Goal: Task Accomplishment & Management: Manage account settings

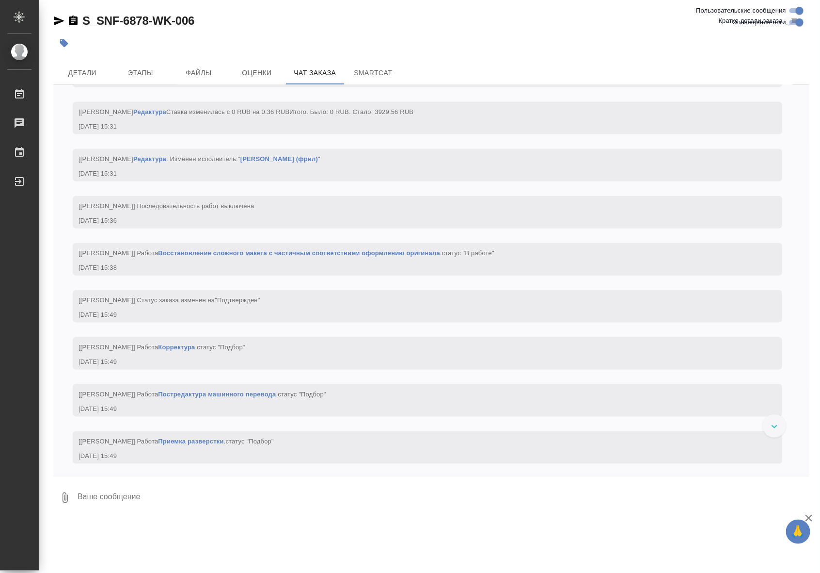
scroll to position [2028, 0]
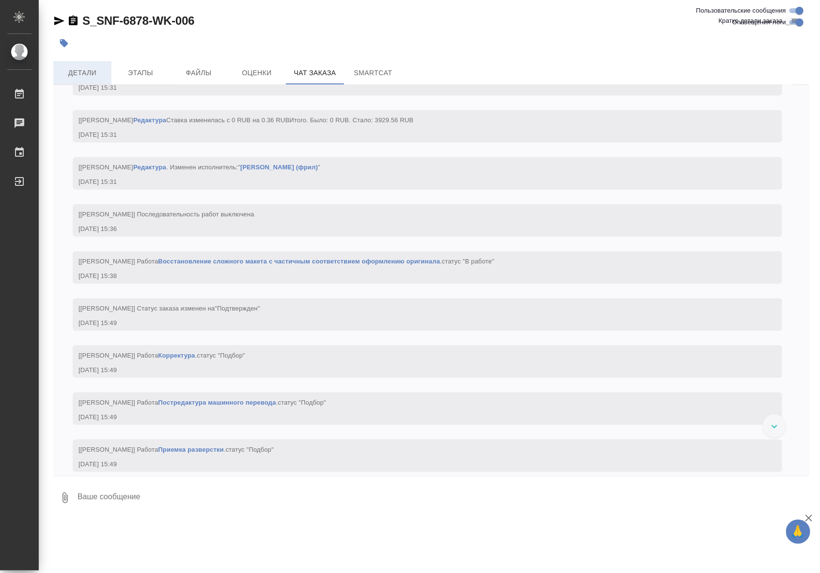
click at [88, 69] on span "Детали" at bounding box center [82, 73] width 47 height 12
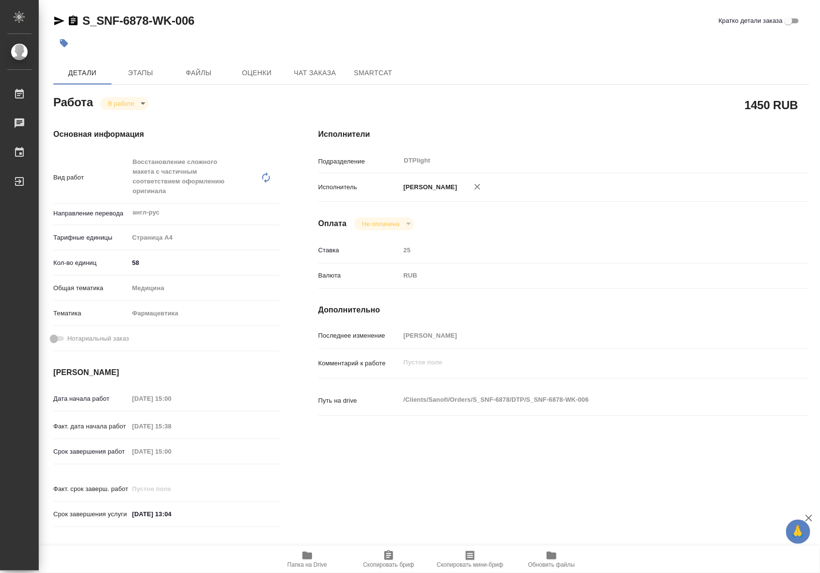
type textarea "x"
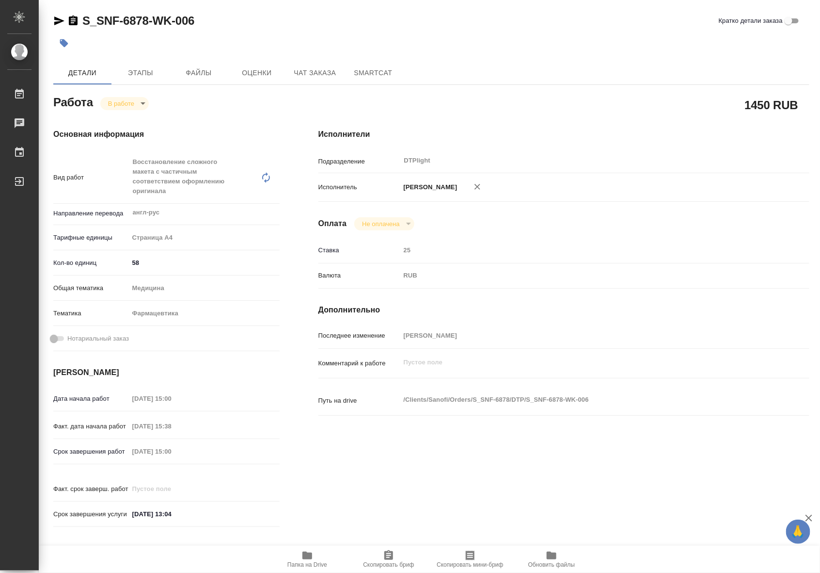
type textarea "x"
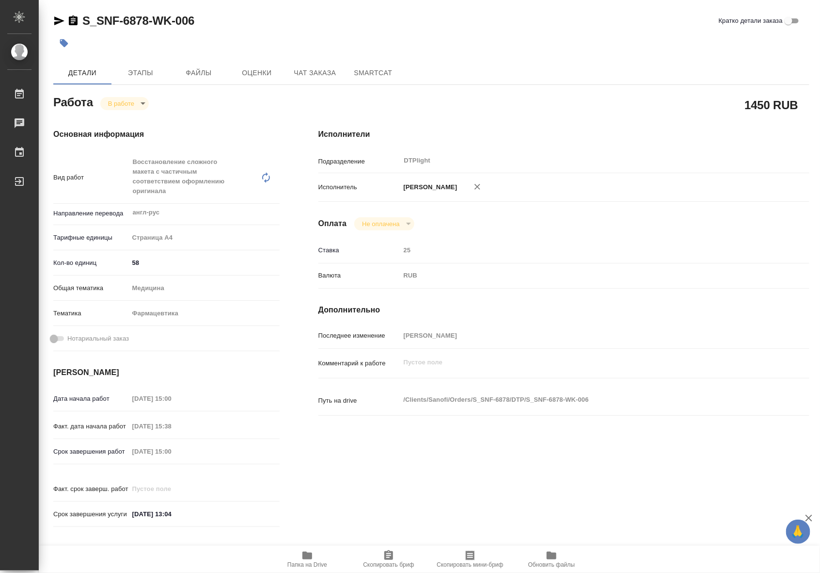
type textarea "x"
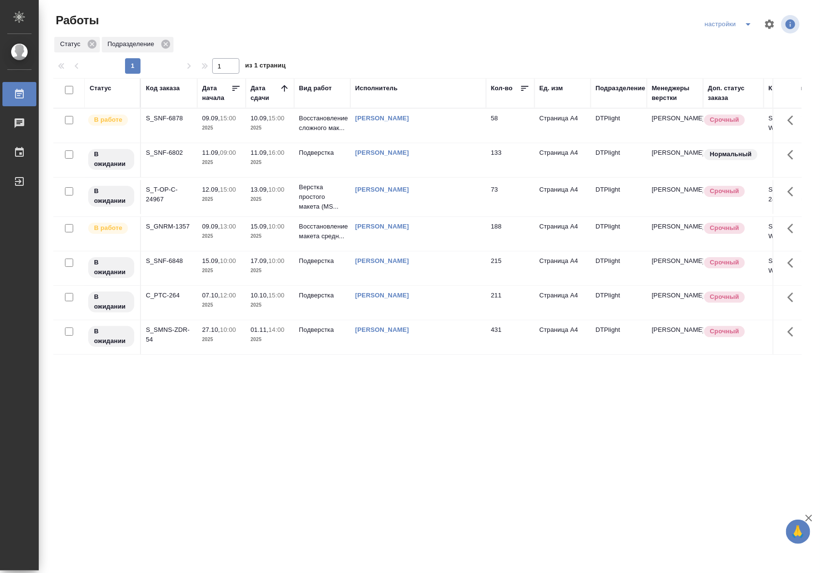
click at [464, 143] on td at bounding box center [419, 126] width 136 height 34
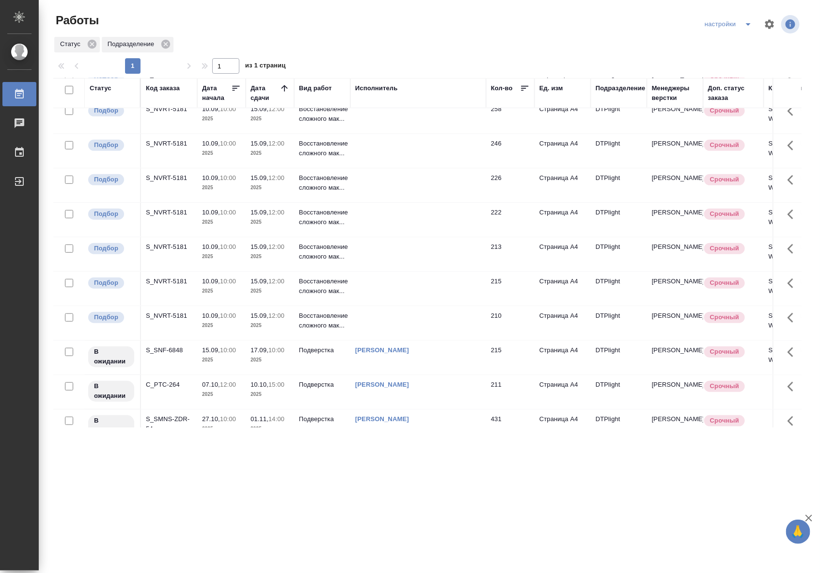
scroll to position [318, 0]
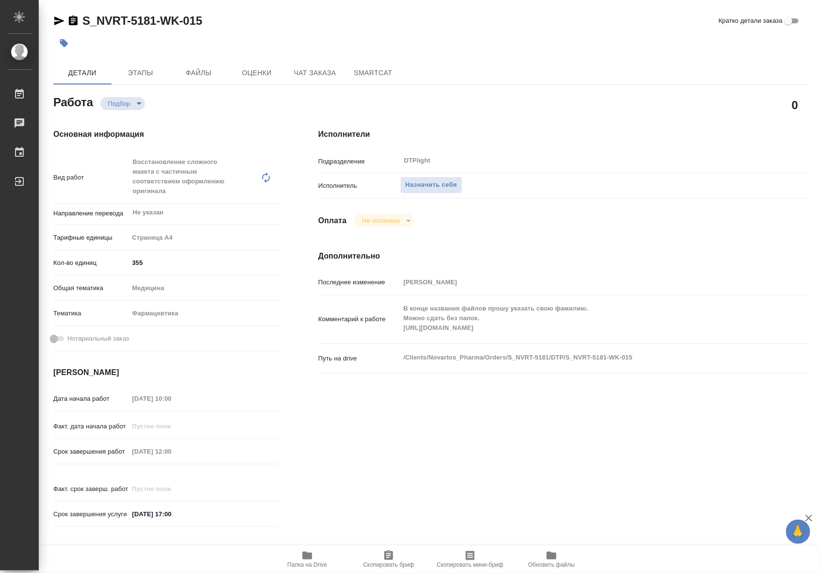
type textarea "x"
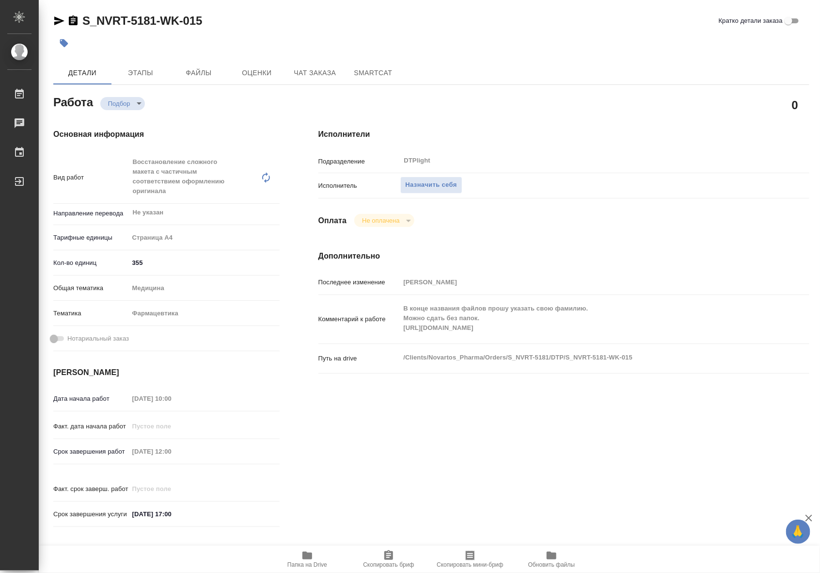
type textarea "x"
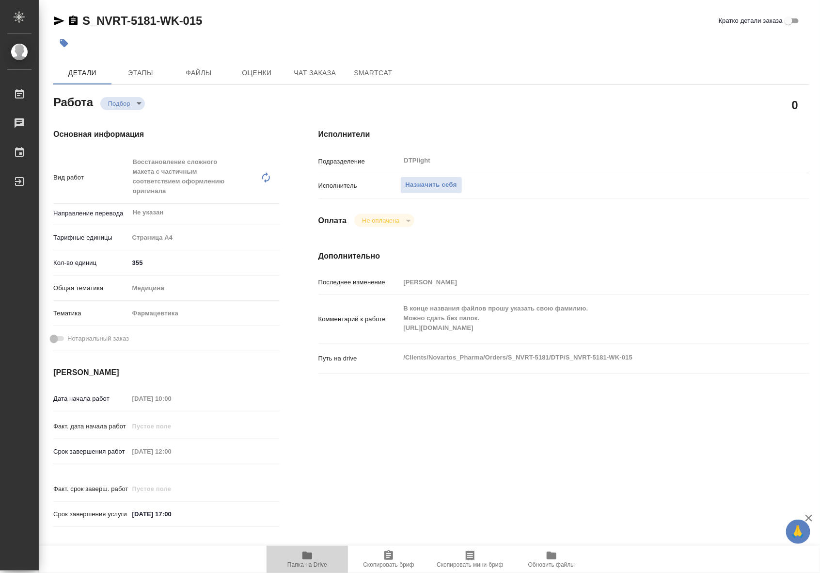
click at [316, 553] on span "Папка на Drive" at bounding box center [308, 558] width 70 height 18
click at [433, 182] on span "Назначить себя" at bounding box center [431, 184] width 51 height 11
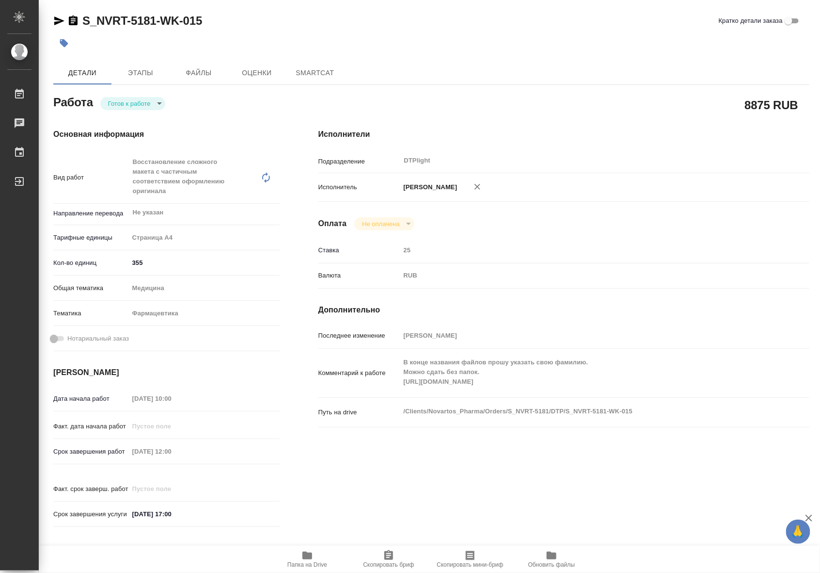
type textarea "x"
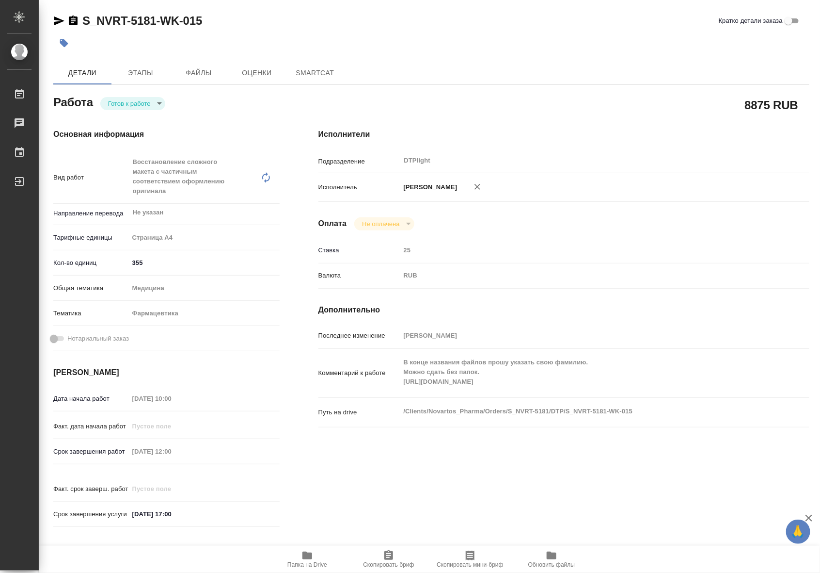
type textarea "x"
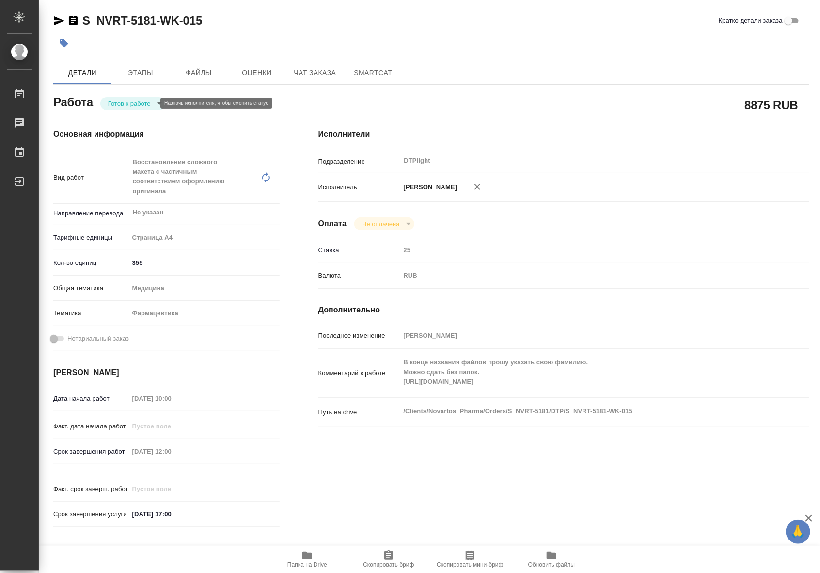
click at [145, 101] on body "🙏 .cls-1 fill:#fff; AWATERA Riianova Anna Работы Чаты График Выйти S_NVRT-5181-…" at bounding box center [410, 286] width 820 height 573
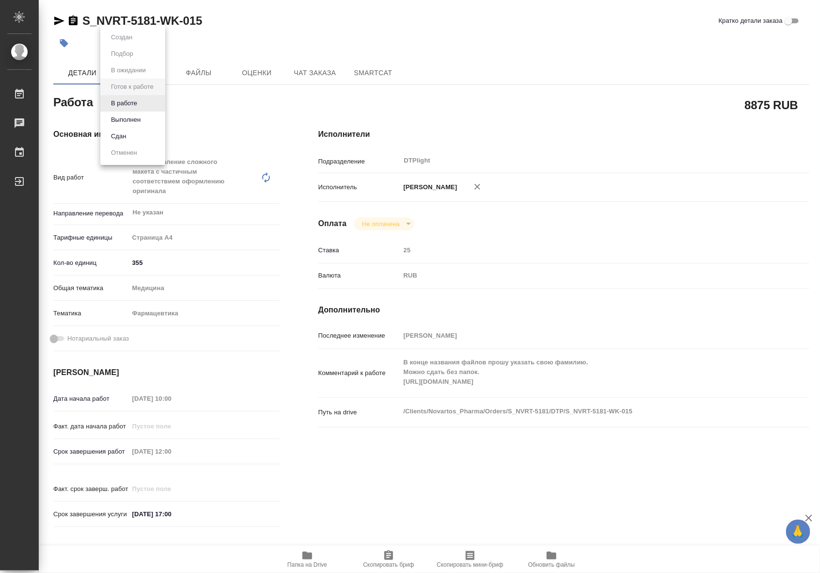
type textarea "x"
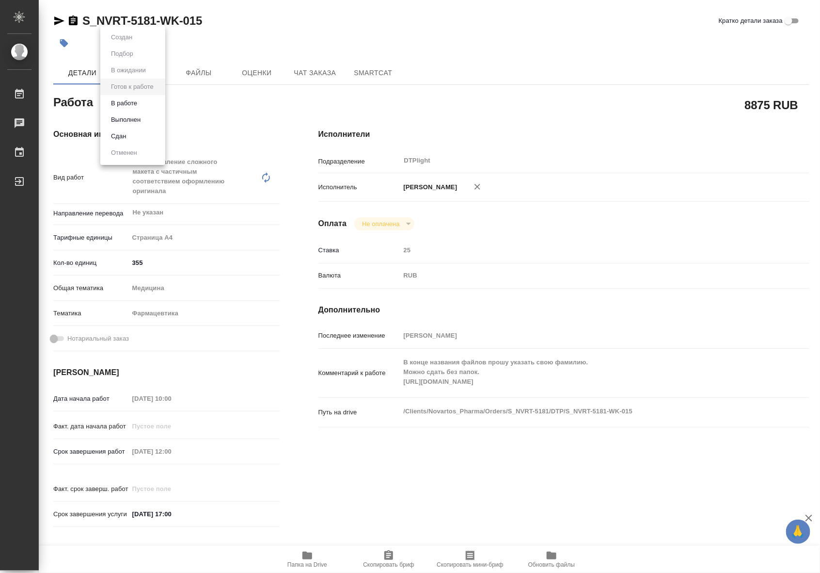
click at [146, 109] on li "В работе" at bounding box center [132, 103] width 65 height 16
type textarea "x"
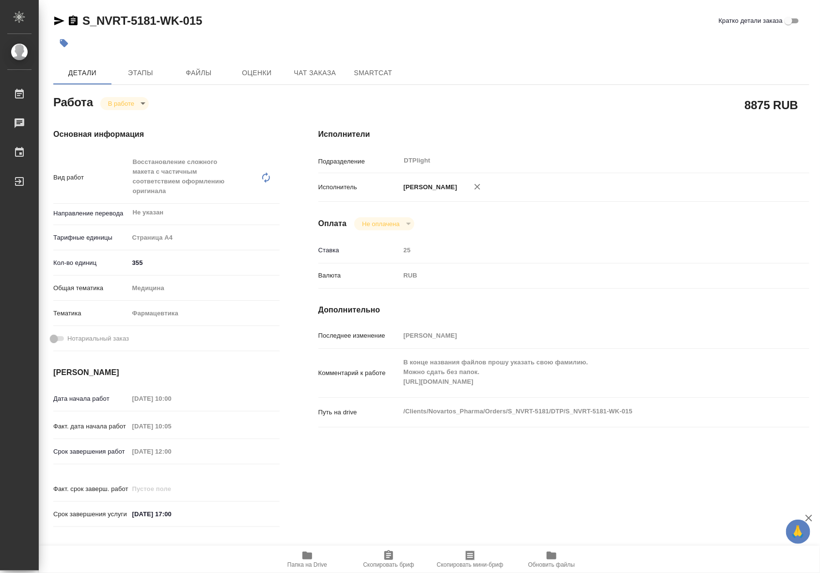
type textarea "x"
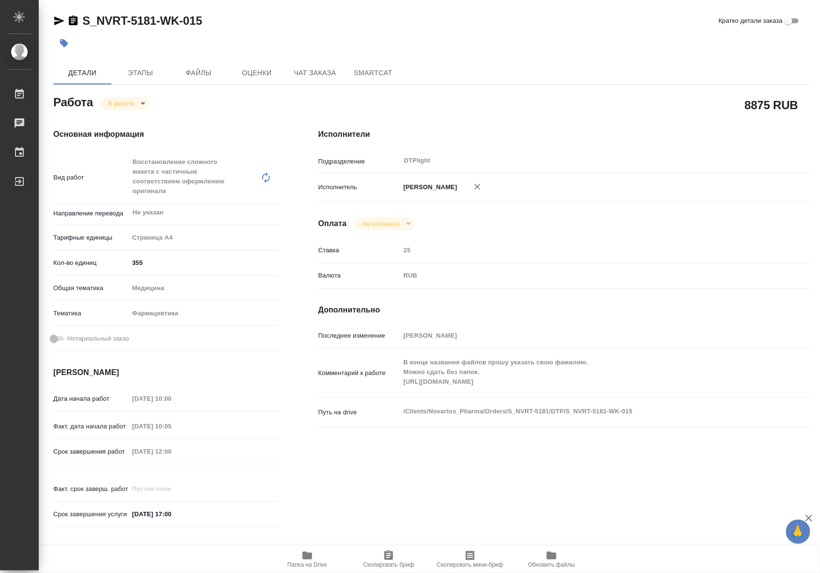
type textarea "x"
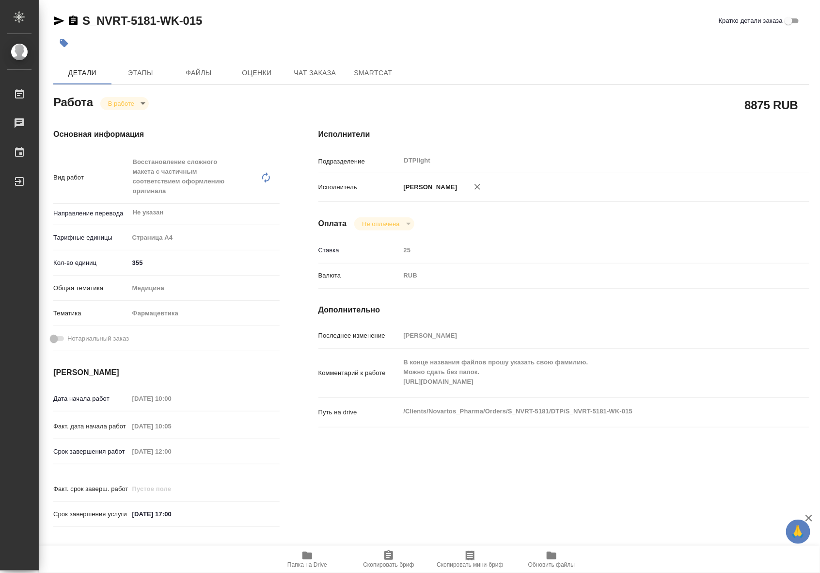
type textarea "x"
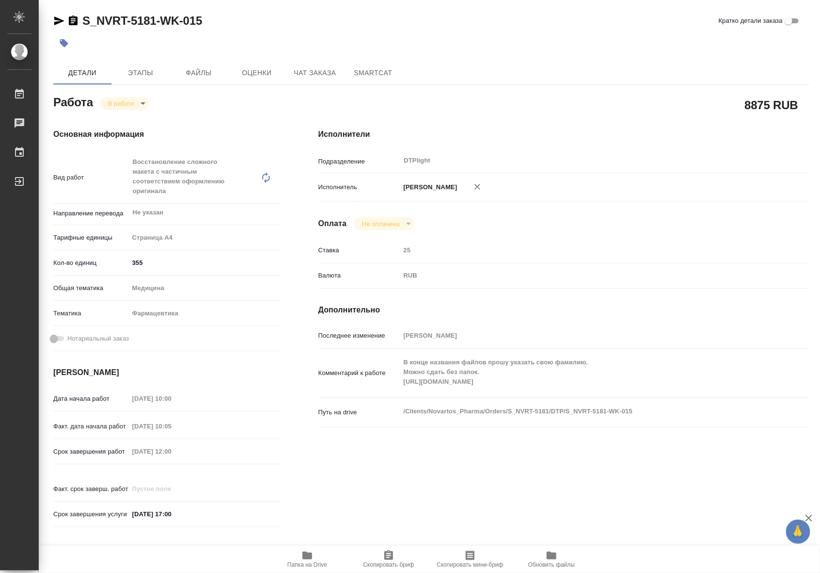
type textarea "x"
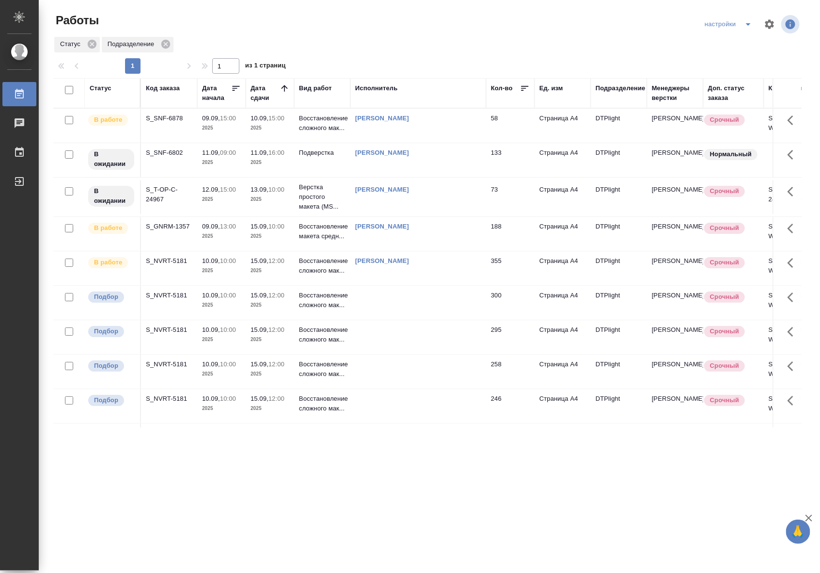
scroll to position [141, 0]
click at [503, 268] on td "355" at bounding box center [510, 268] width 48 height 34
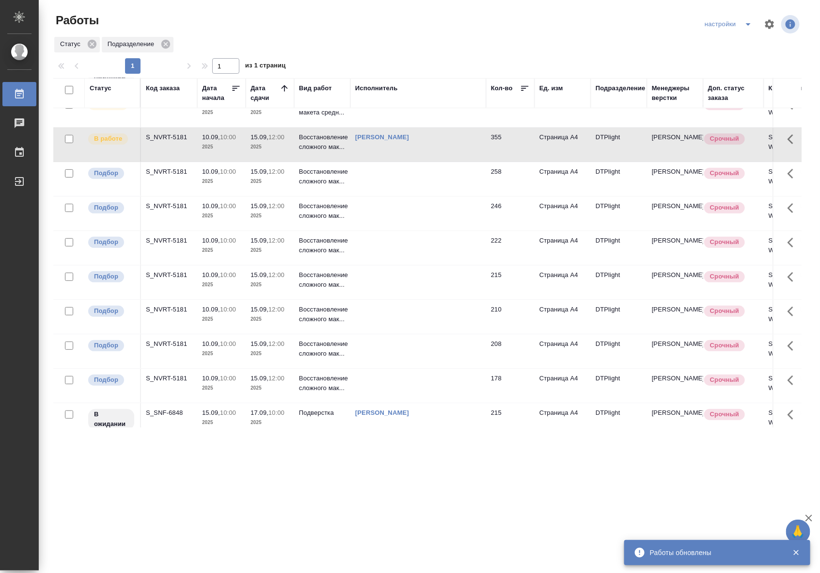
scroll to position [141, 0]
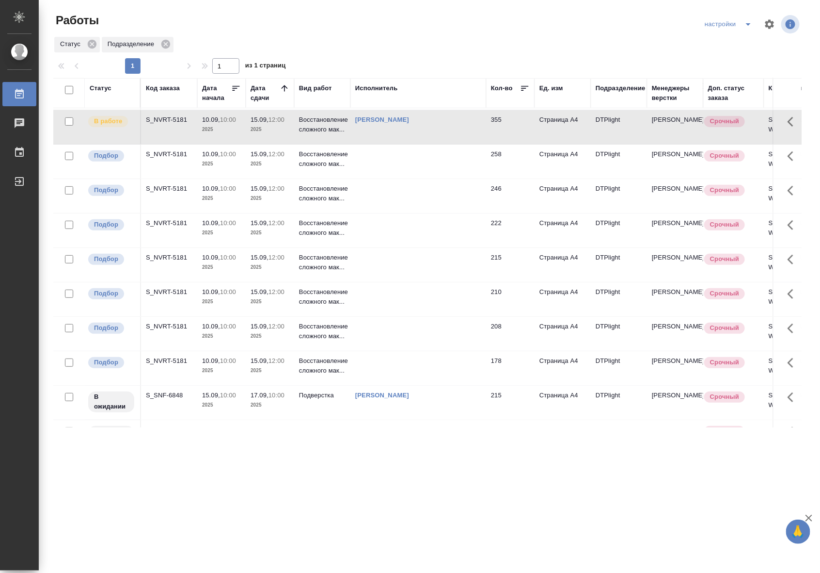
click at [393, 368] on td at bounding box center [419, 368] width 136 height 34
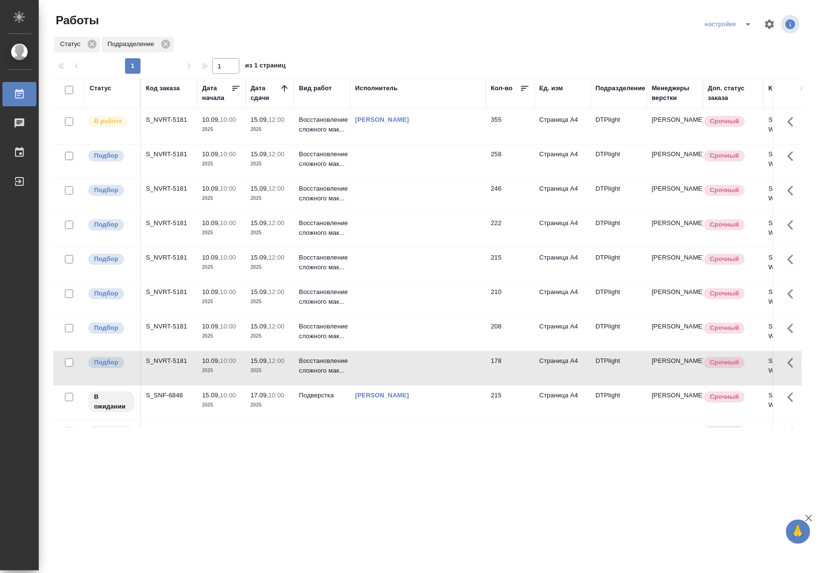
click at [502, 338] on td "208" at bounding box center [510, 334] width 48 height 34
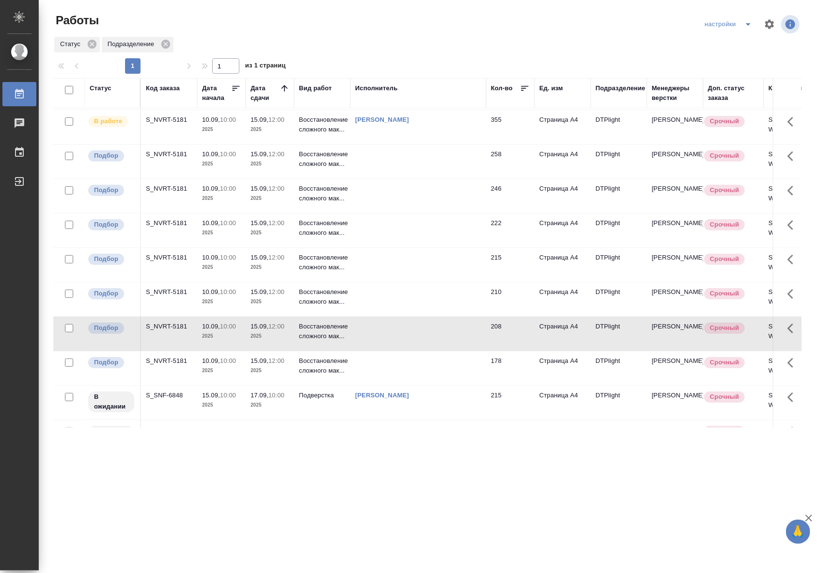
click at [502, 338] on td "208" at bounding box center [510, 334] width 48 height 34
click at [512, 291] on td "210" at bounding box center [510, 299] width 48 height 34
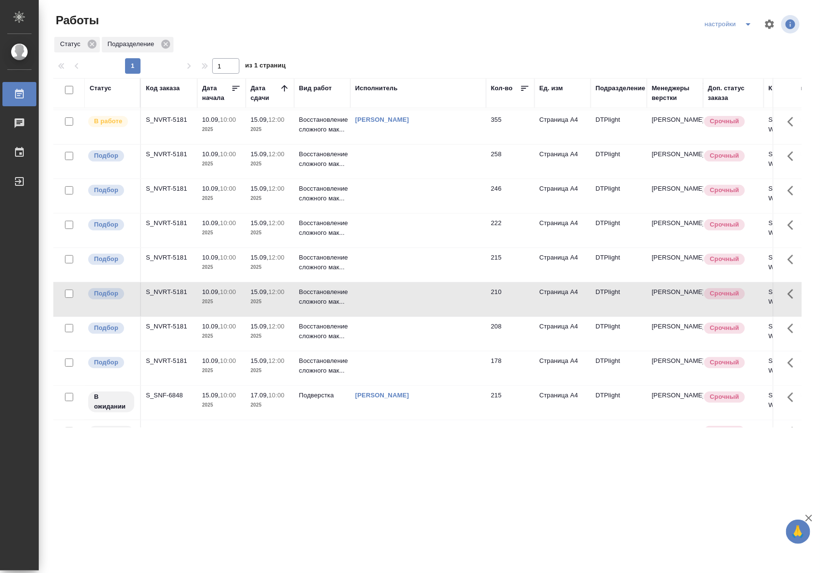
click at [512, 291] on td "210" at bounding box center [510, 299] width 48 height 34
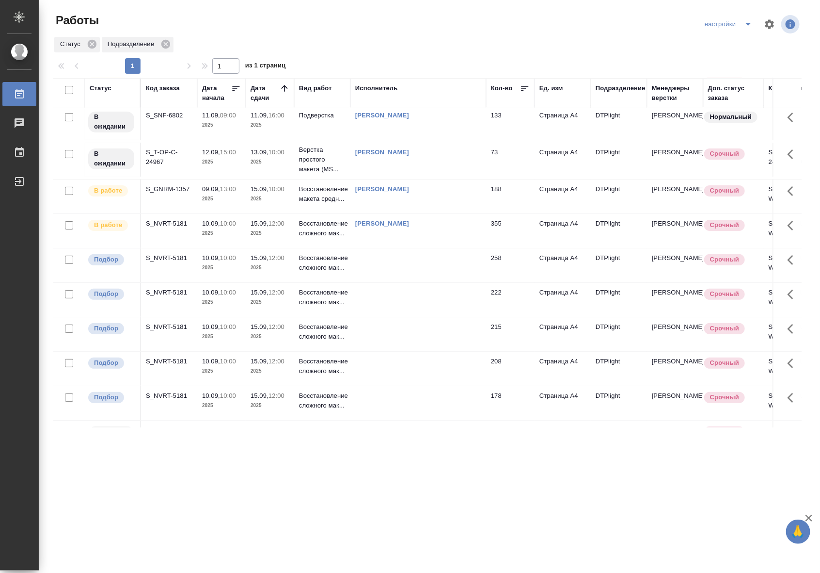
scroll to position [0, 0]
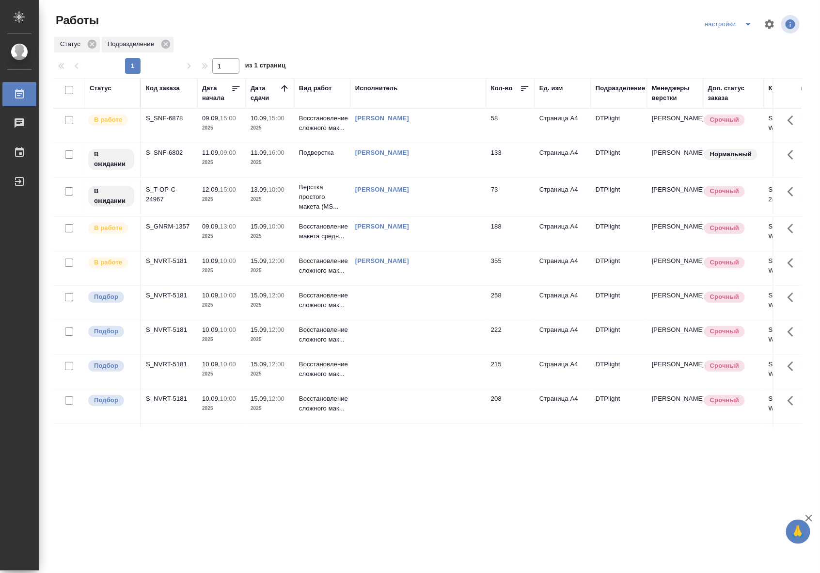
click at [512, 296] on td "258" at bounding box center [510, 303] width 48 height 34
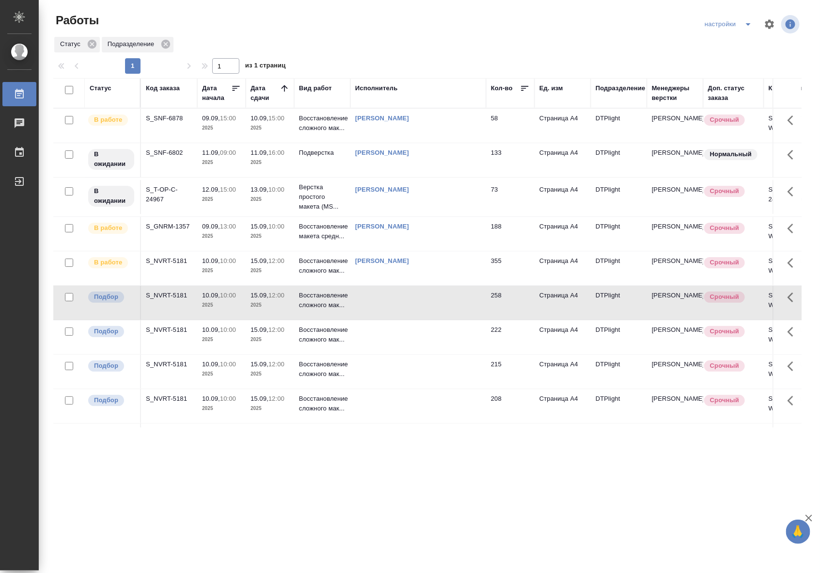
click at [512, 296] on td "258" at bounding box center [510, 303] width 48 height 34
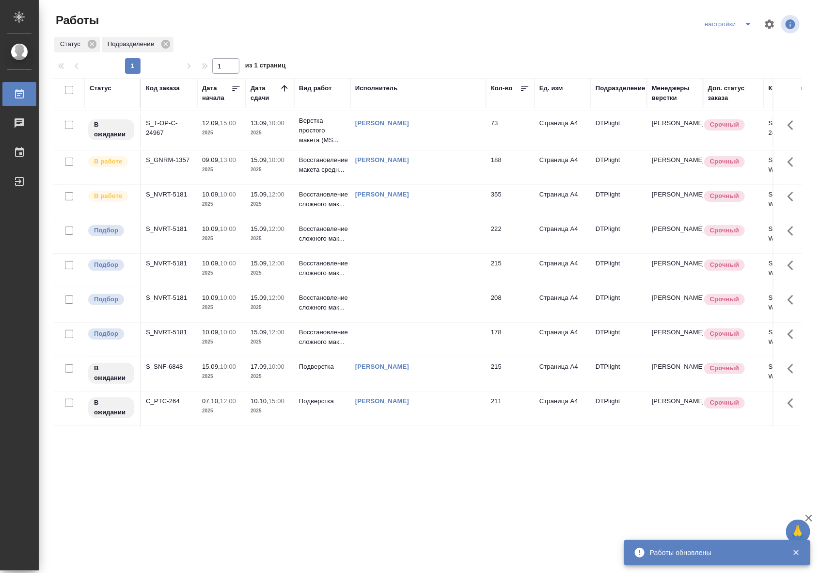
scroll to position [110, 0]
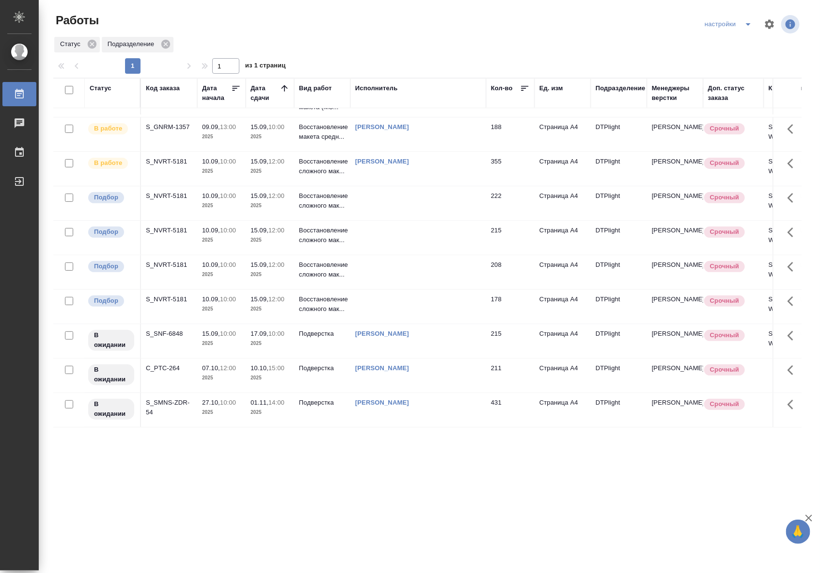
click at [476, 192] on td at bounding box center [419, 203] width 136 height 34
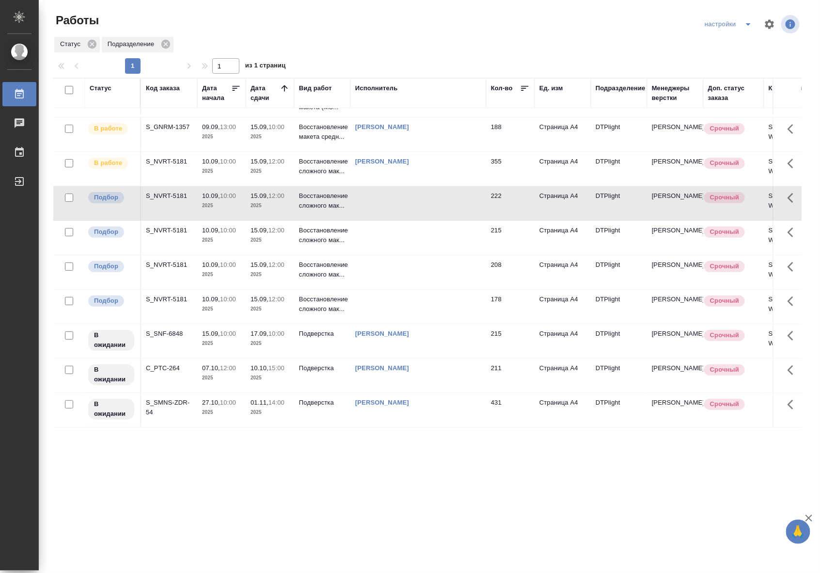
click at [476, 192] on td at bounding box center [419, 203] width 136 height 34
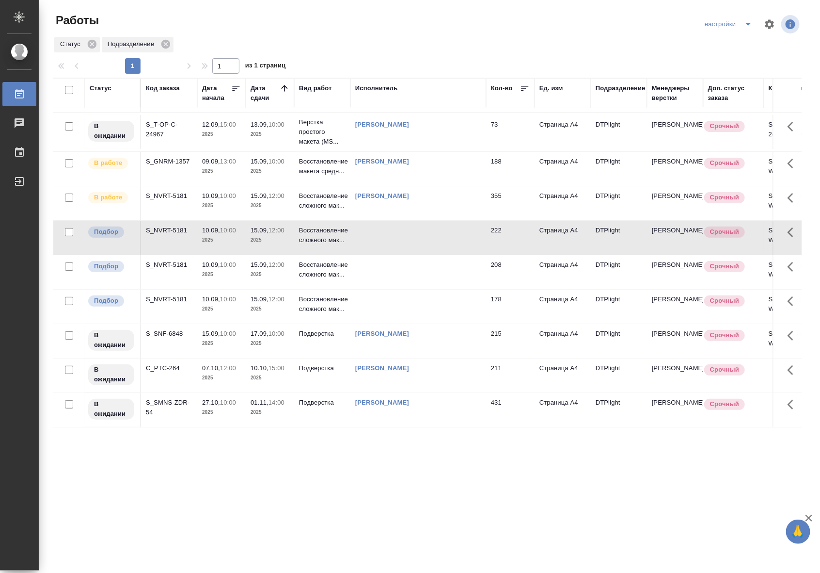
scroll to position [76, 0]
click at [503, 265] on td "208" at bounding box center [510, 272] width 48 height 34
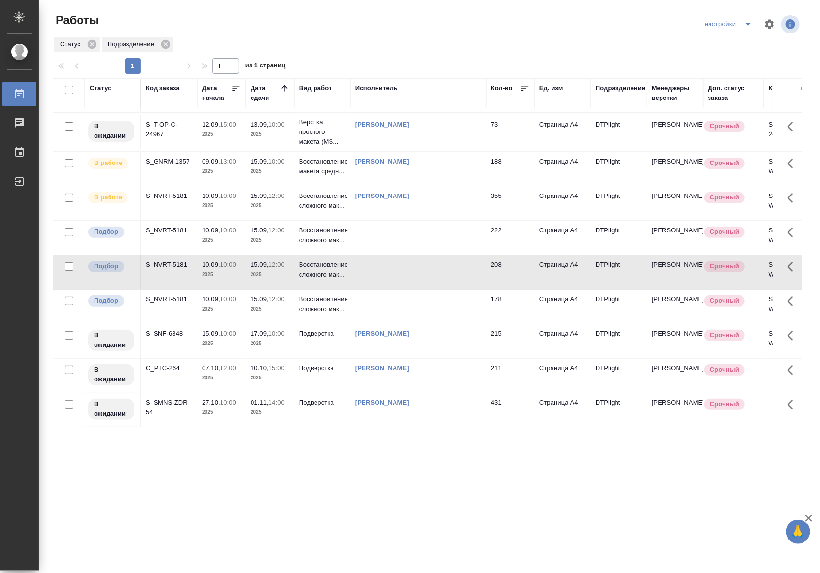
click at [435, 257] on td at bounding box center [419, 272] width 136 height 34
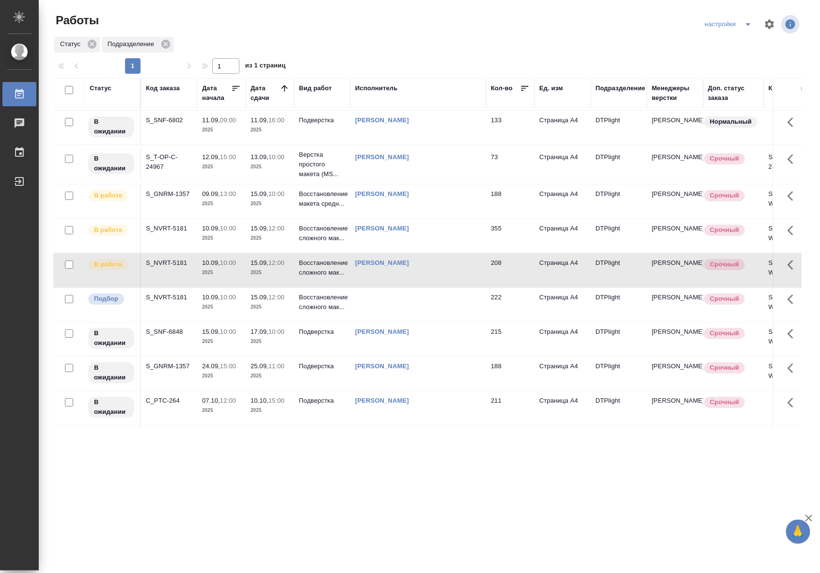
scroll to position [0, 0]
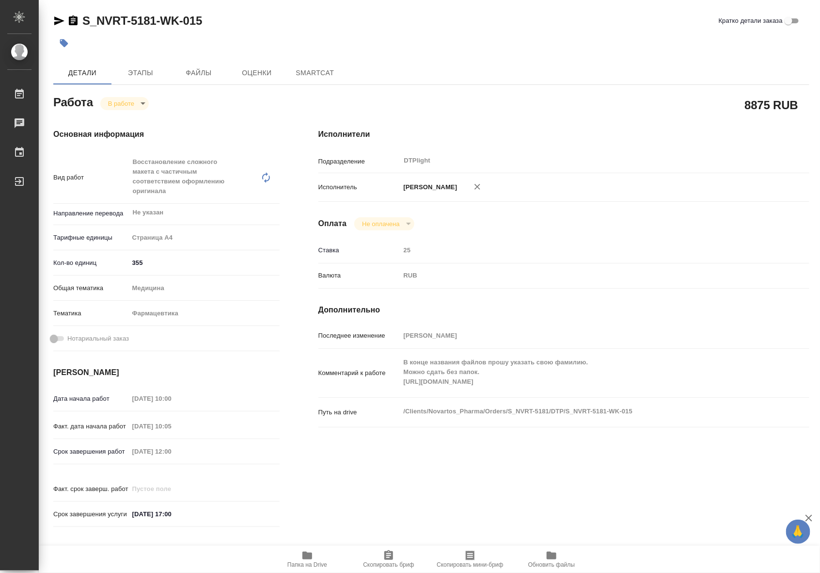
type textarea "x"
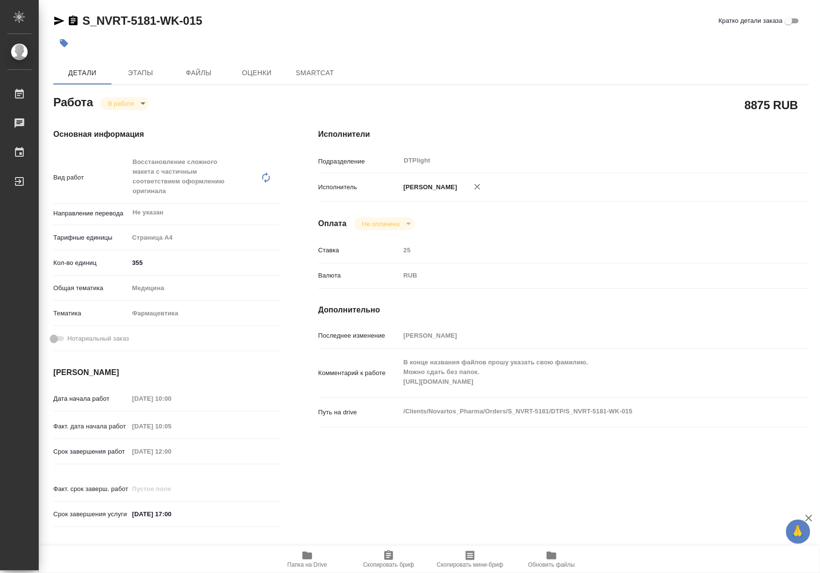
type textarea "x"
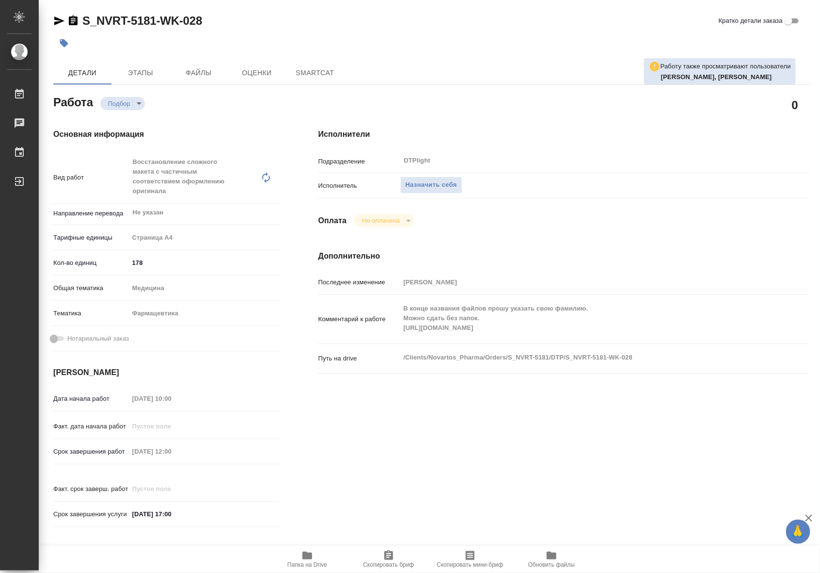
type textarea "x"
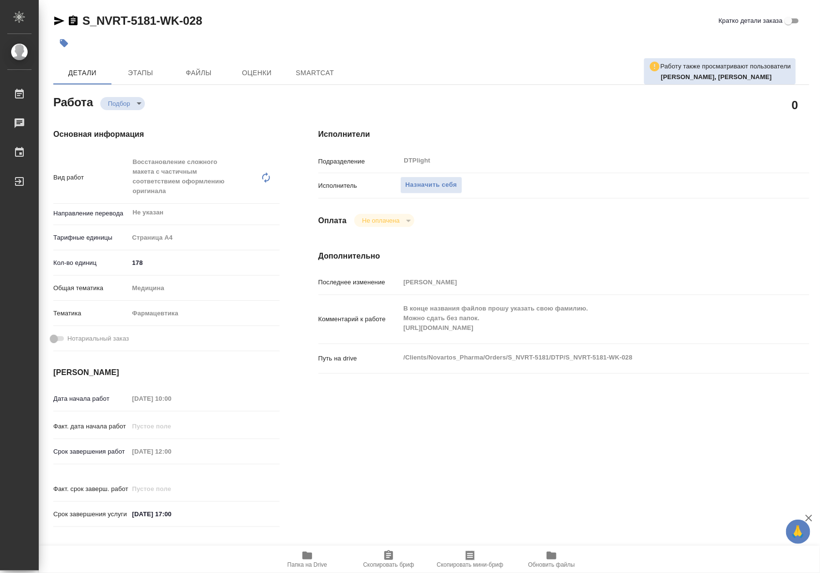
type textarea "x"
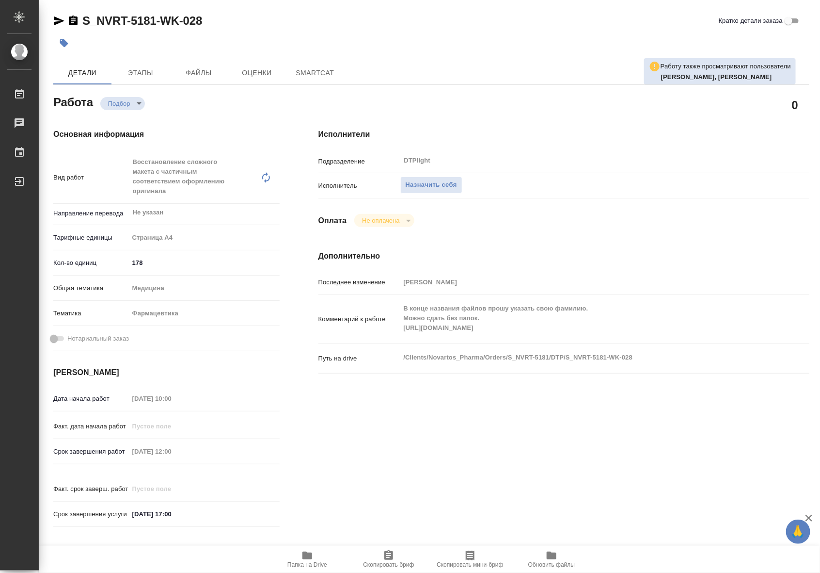
type textarea "x"
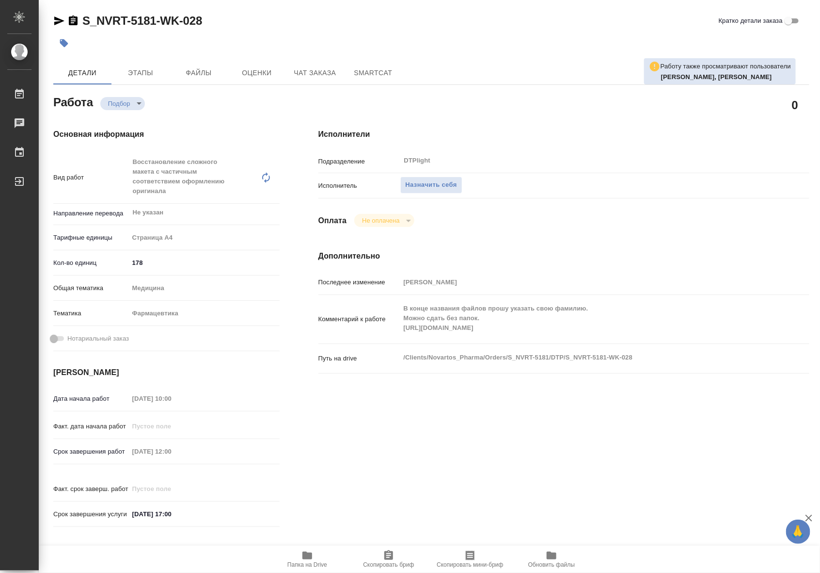
type textarea "x"
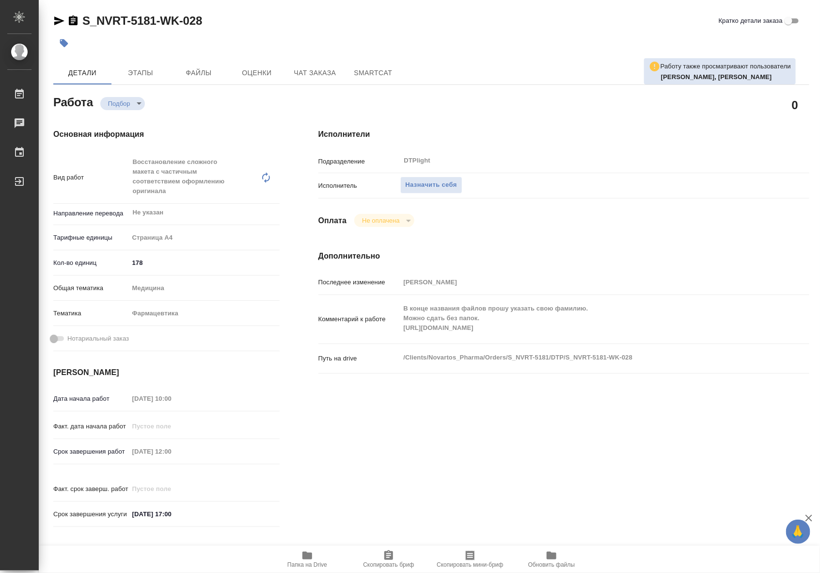
type textarea "x"
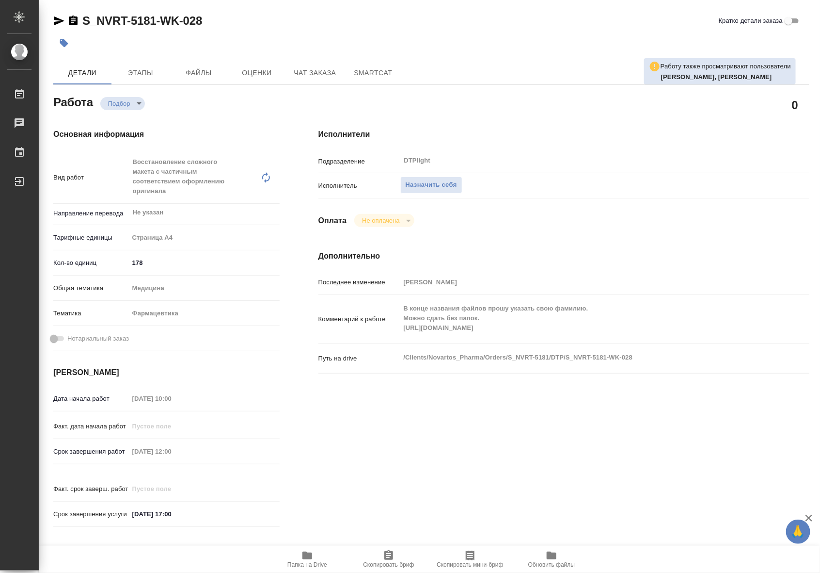
click at [316, 558] on span "Папка на Drive" at bounding box center [308, 558] width 70 height 18
type textarea "x"
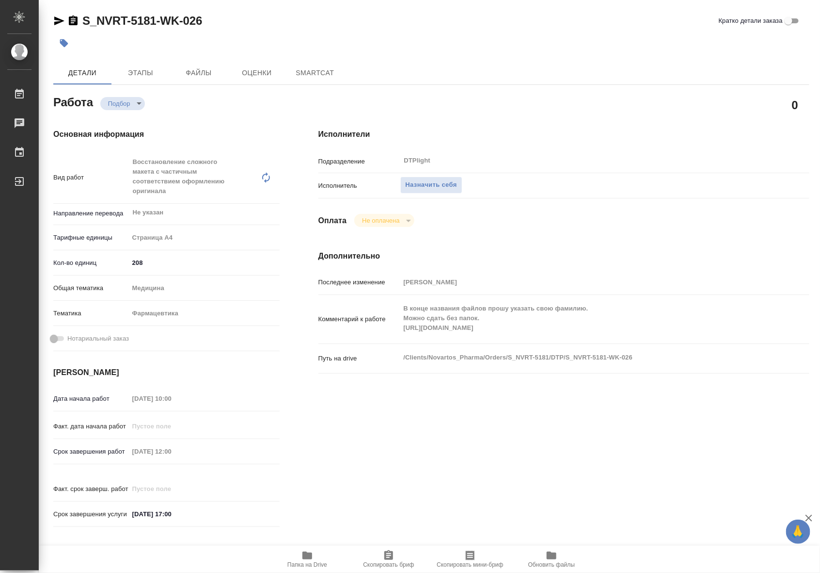
type textarea "x"
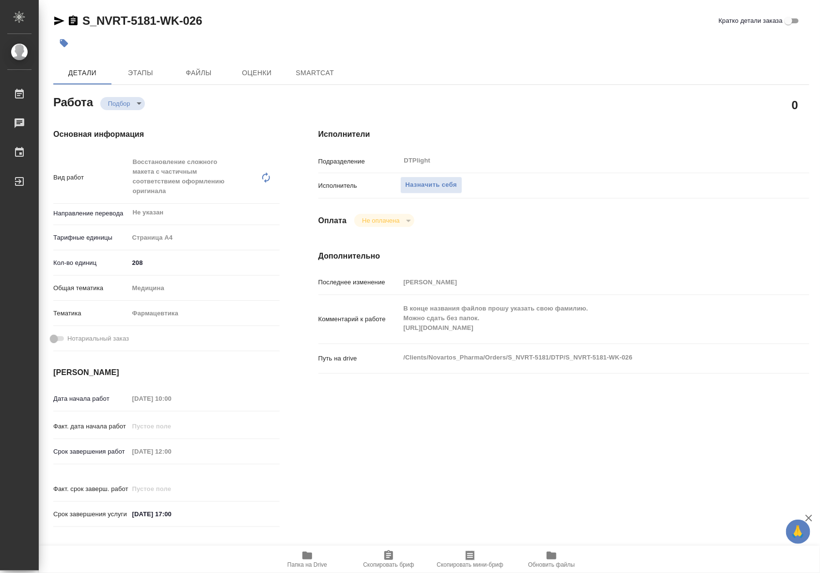
type textarea "x"
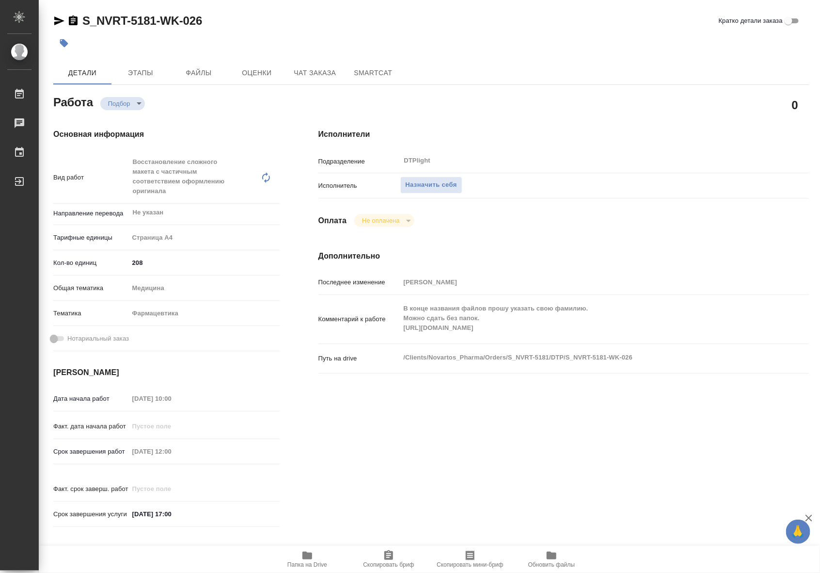
type textarea "x"
click at [304, 554] on icon "button" at bounding box center [308, 555] width 10 height 8
type textarea "x"
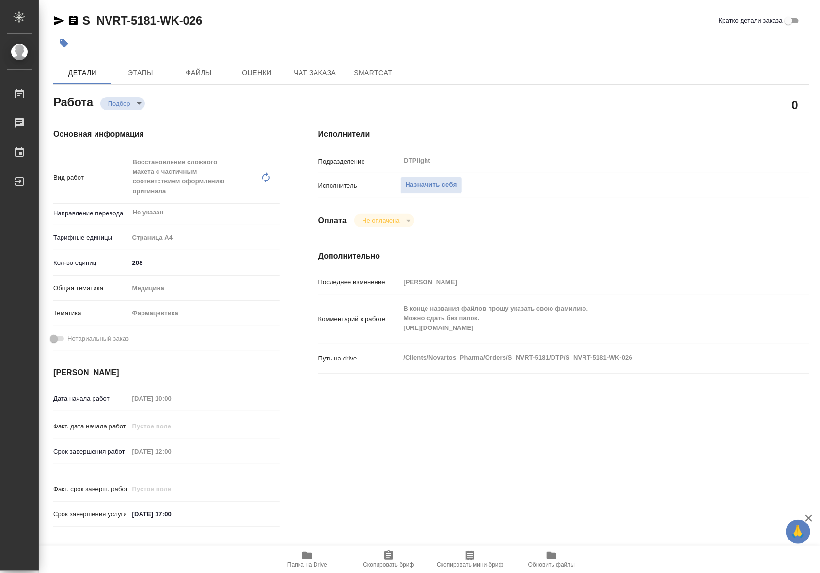
type textarea "x"
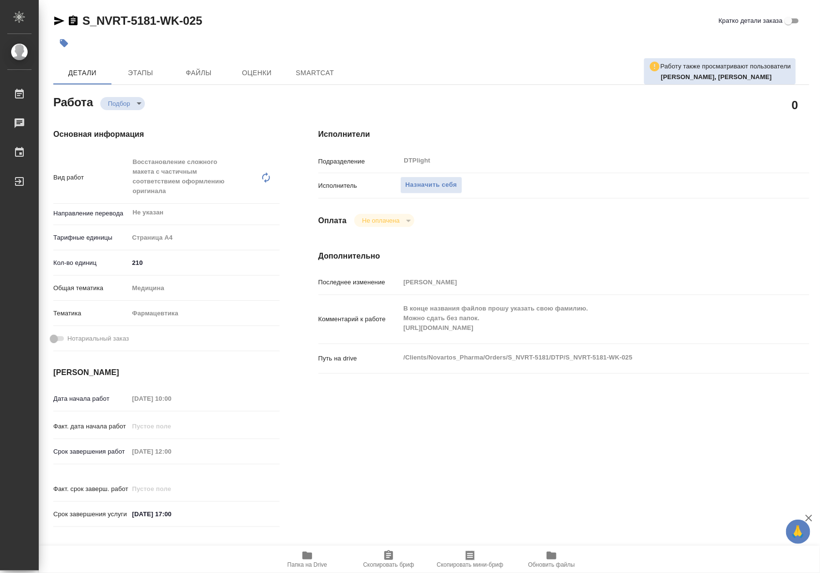
type textarea "x"
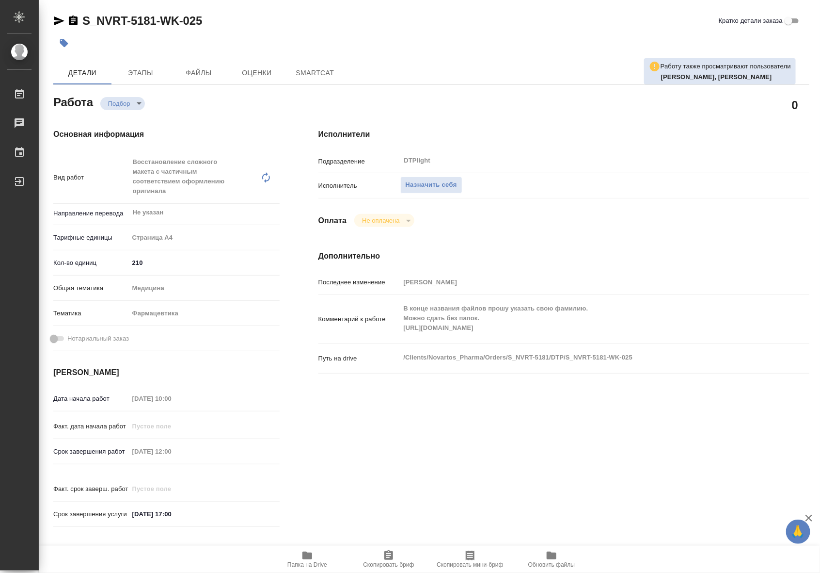
type textarea "x"
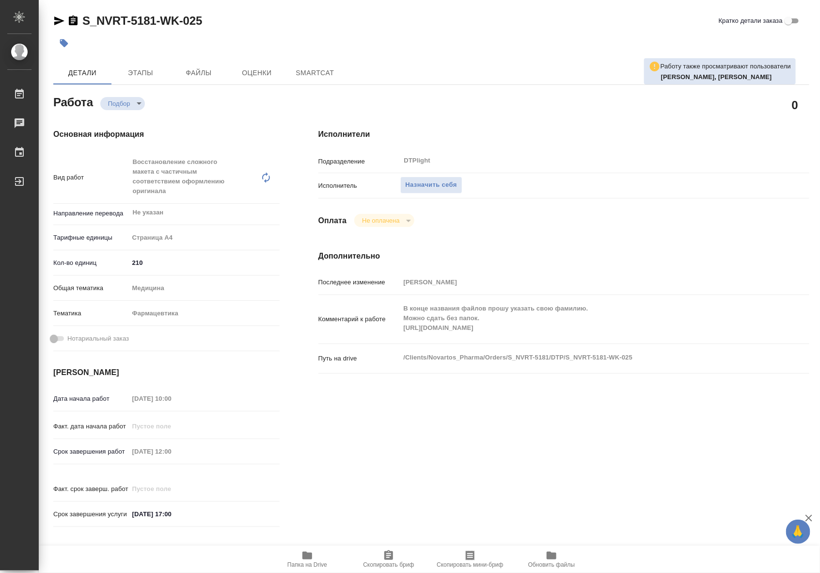
type textarea "x"
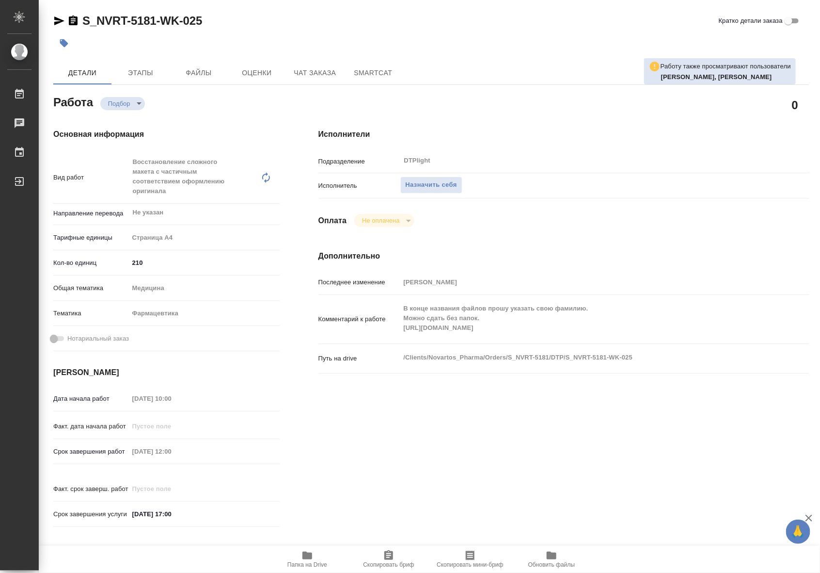
type textarea "x"
click at [302, 559] on icon "button" at bounding box center [308, 555] width 12 height 12
type textarea "x"
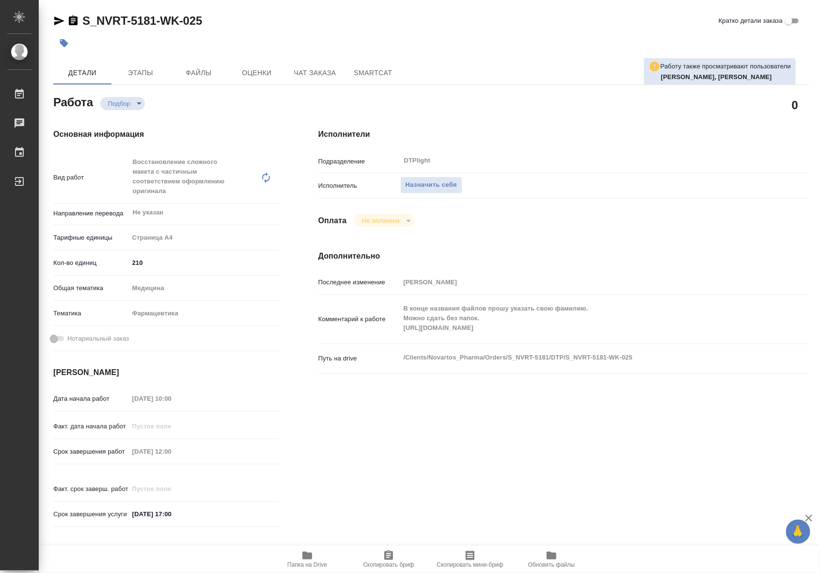
type textarea "x"
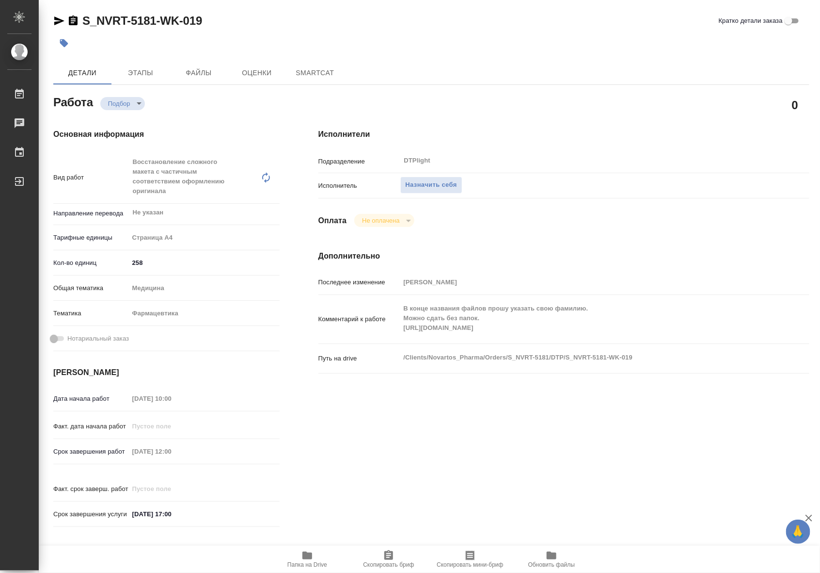
type textarea "x"
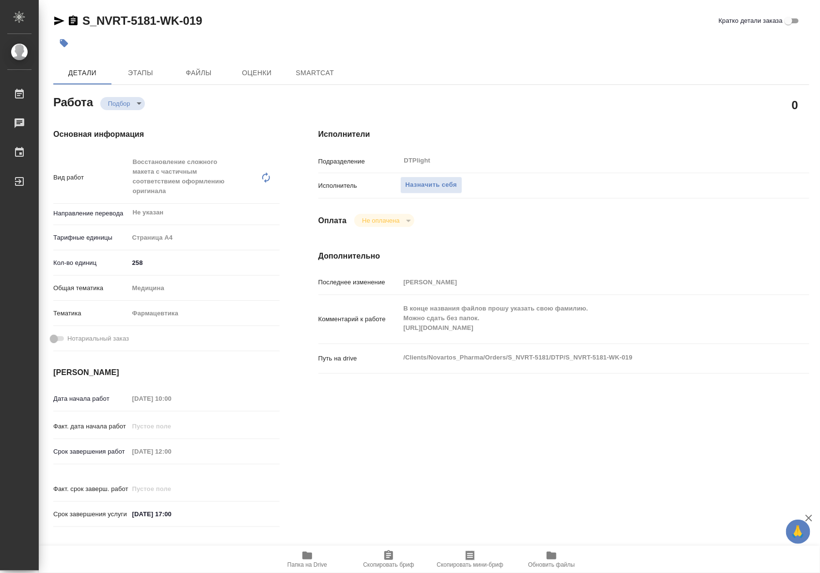
type textarea "x"
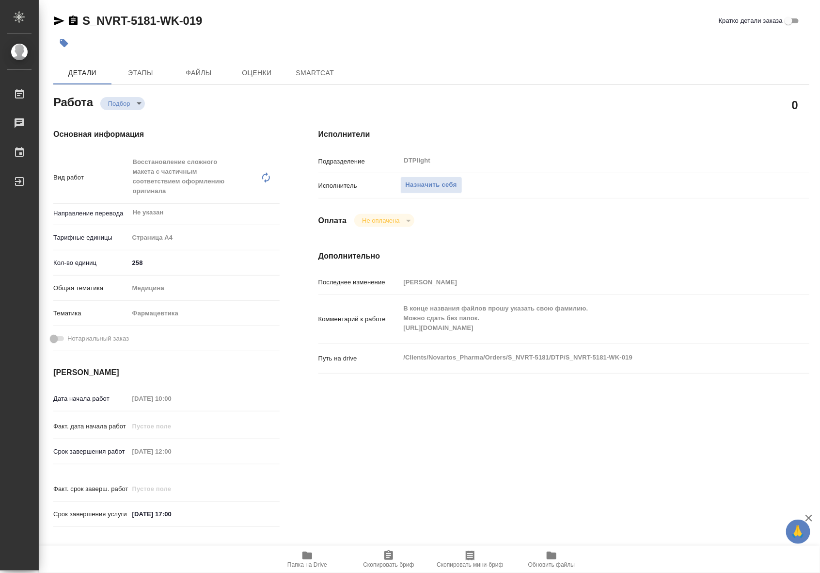
type textarea "x"
click at [315, 548] on button "Папка на Drive" at bounding box center [307, 559] width 81 height 27
type textarea "x"
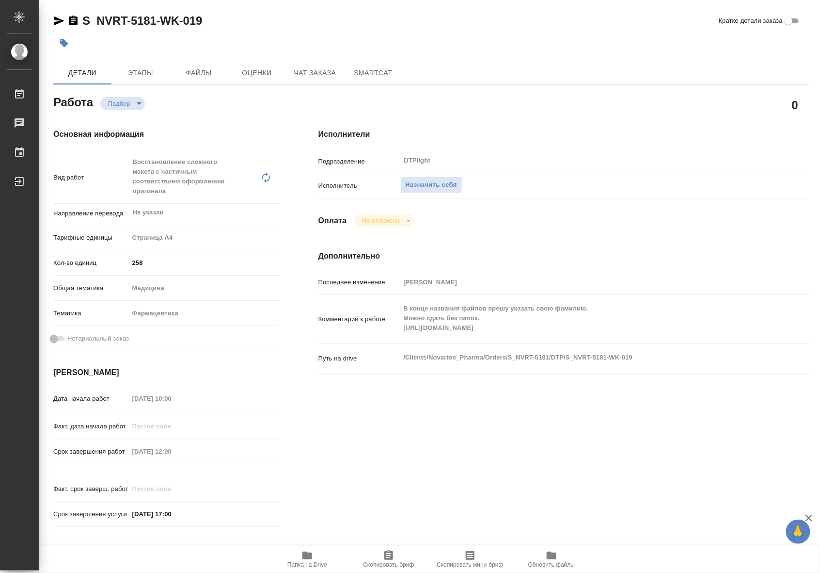
type textarea "x"
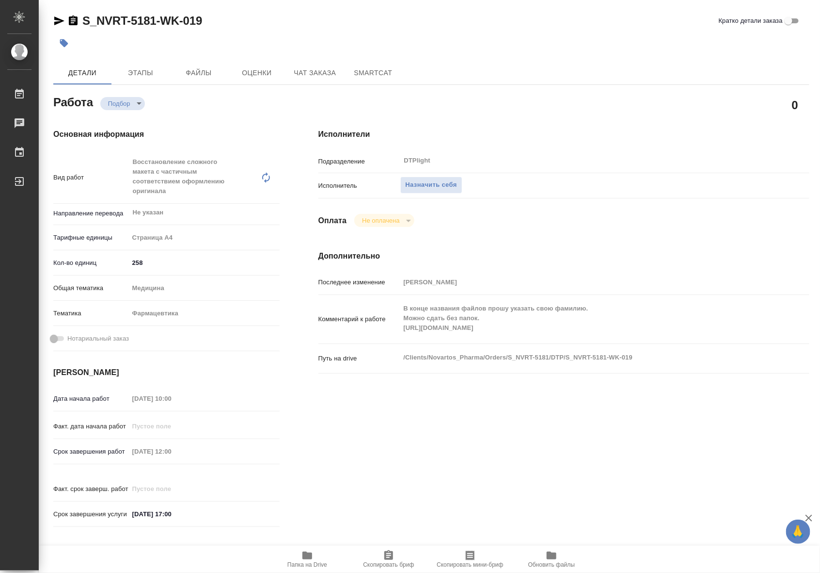
type textarea "x"
click at [432, 188] on span "Назначить себя" at bounding box center [431, 184] width 51 height 11
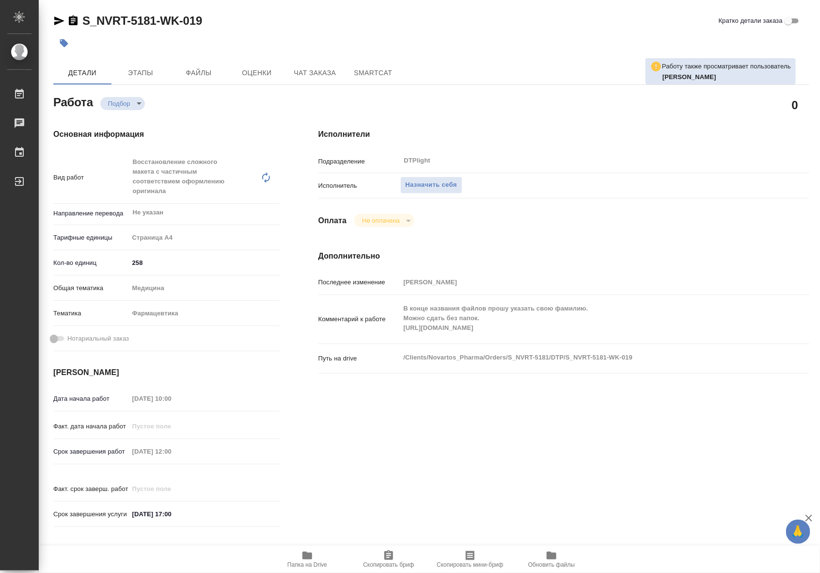
type textarea "x"
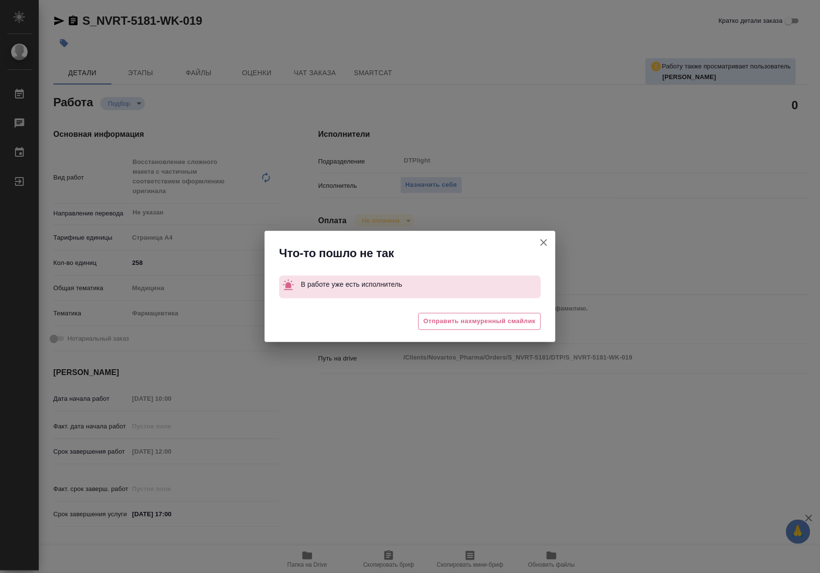
drag, startPoint x: 544, startPoint y: 243, endPoint x: 356, endPoint y: 139, distance: 214.3
click at [542, 245] on icon "button" at bounding box center [544, 242] width 7 height 7
type textarea "x"
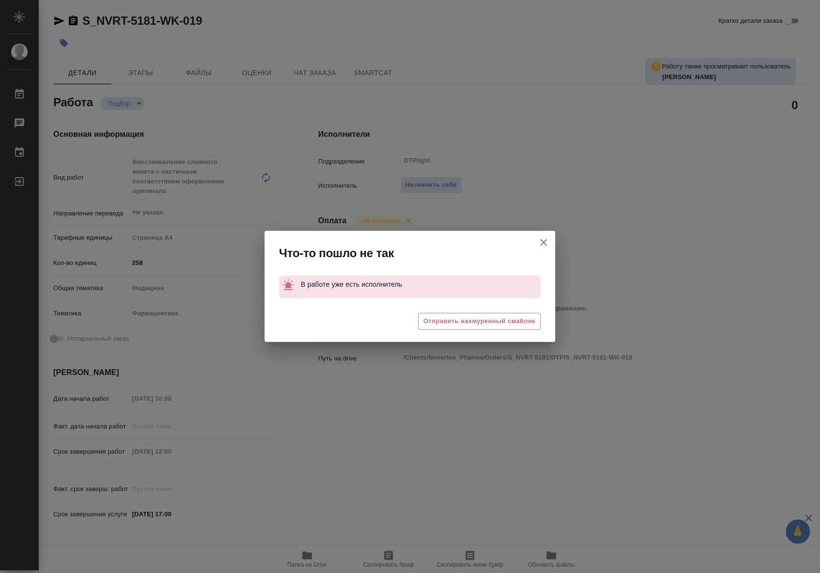
type textarea "x"
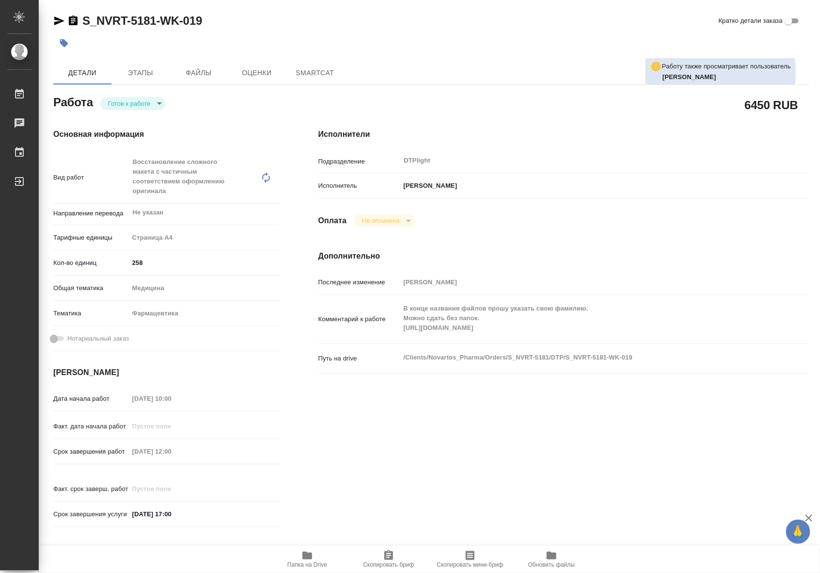
type textarea "x"
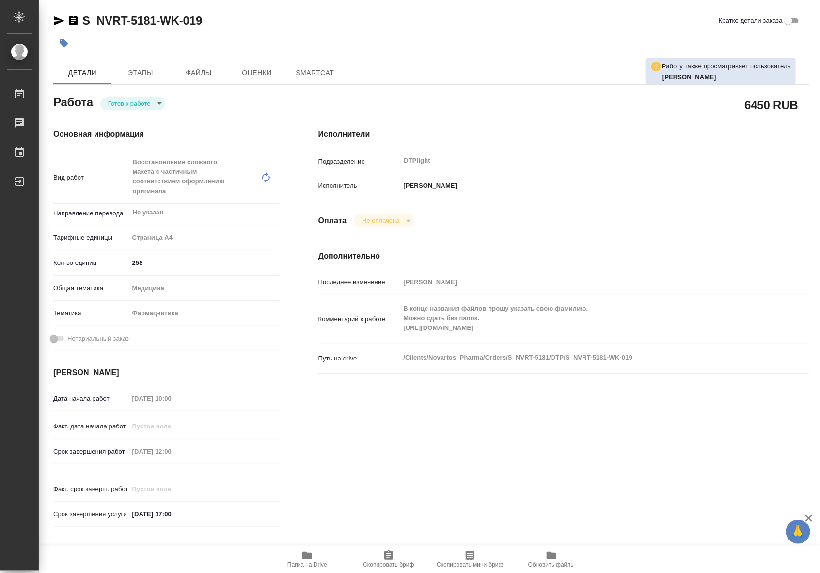
type textarea "x"
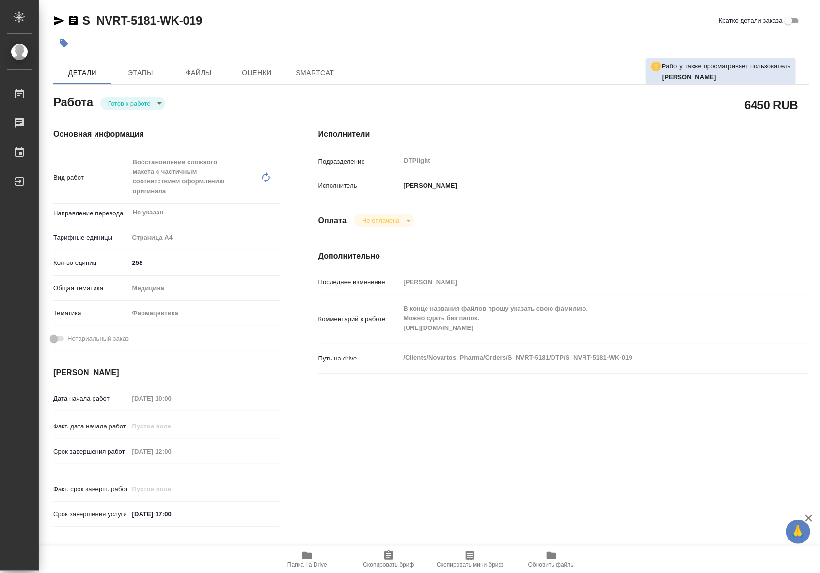
type textarea "x"
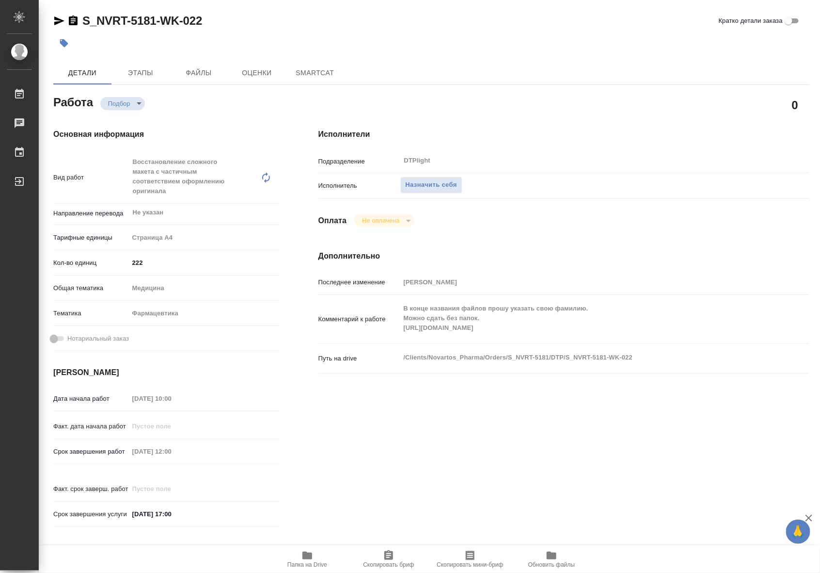
type textarea "x"
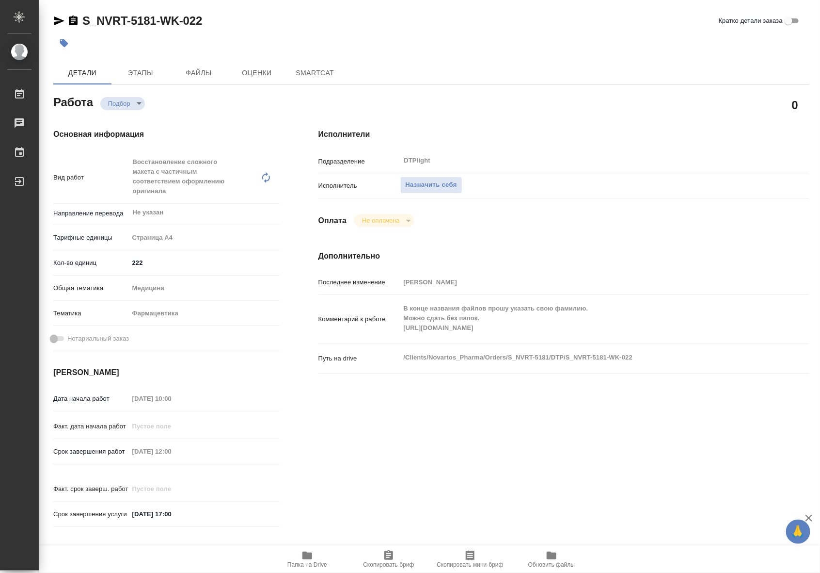
type textarea "x"
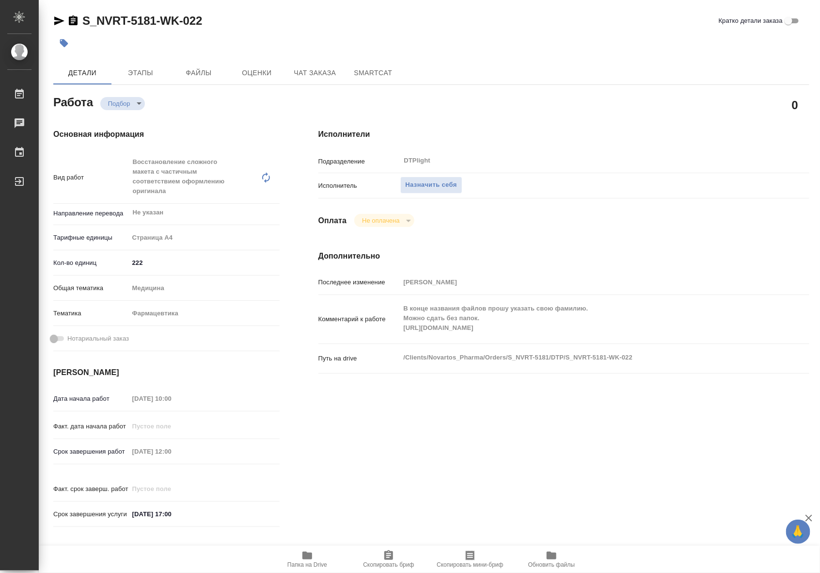
click at [309, 550] on icon "button" at bounding box center [308, 555] width 12 height 12
type textarea "x"
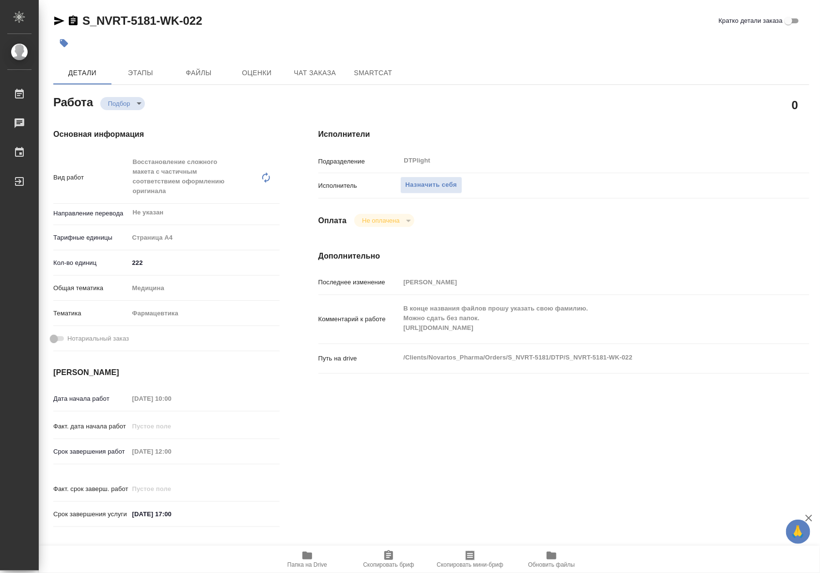
type textarea "x"
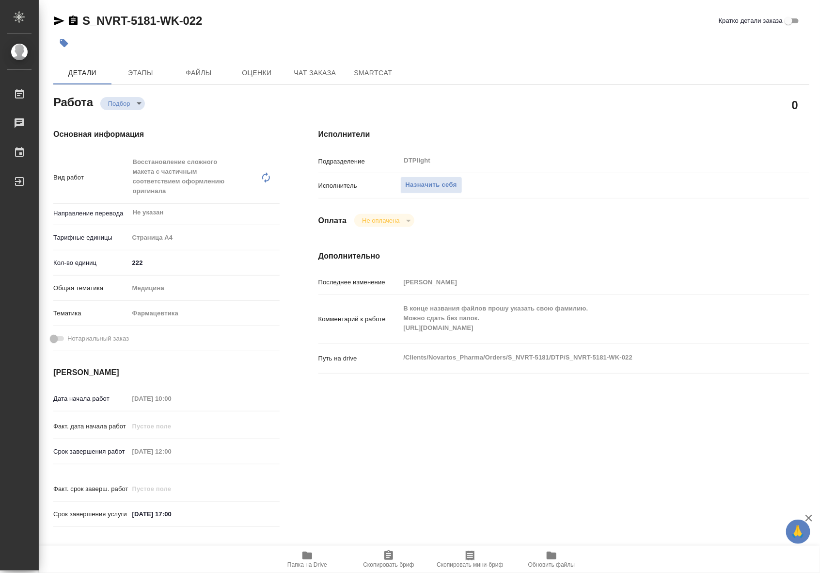
type textarea "x"
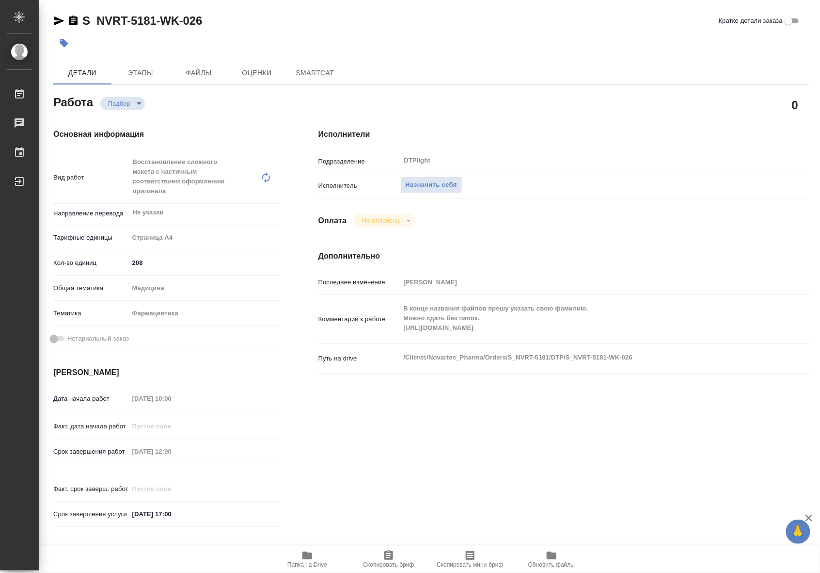
type textarea "x"
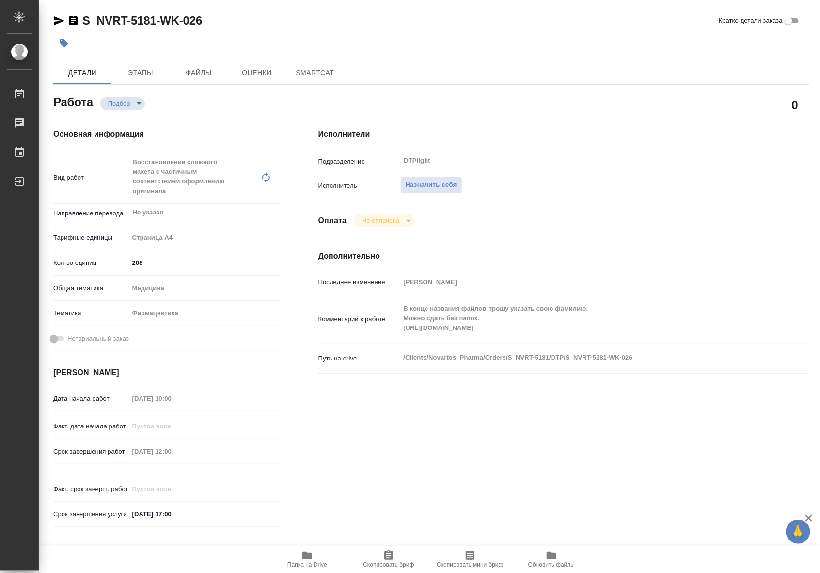
type textarea "x"
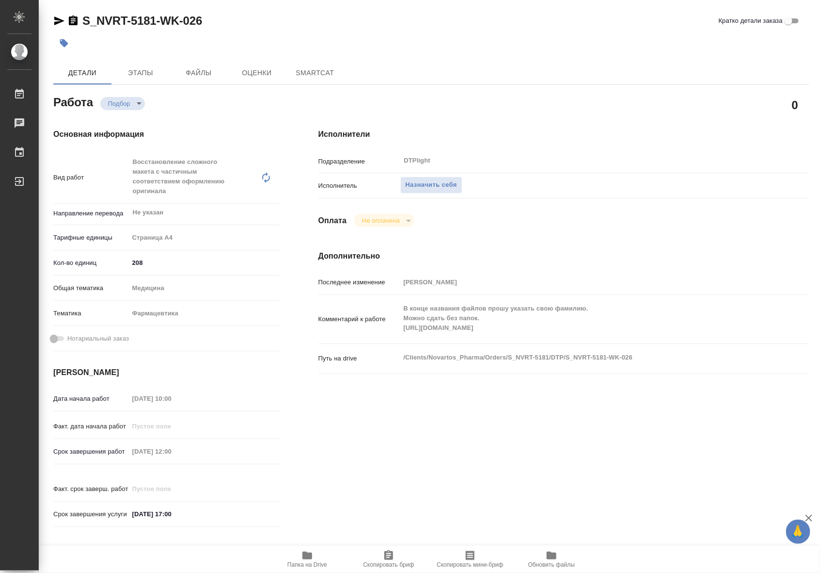
type textarea "x"
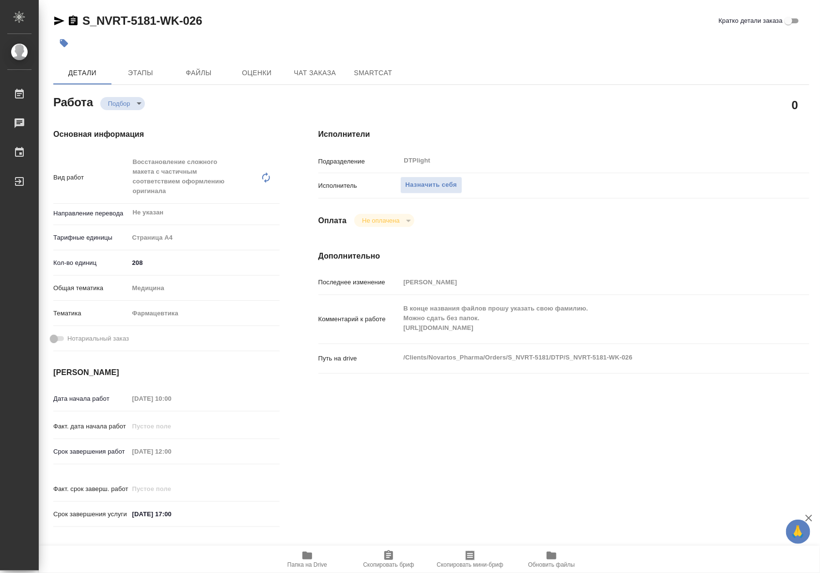
type textarea "x"
click at [310, 548] on button "Папка на Drive" at bounding box center [307, 559] width 81 height 27
type textarea "x"
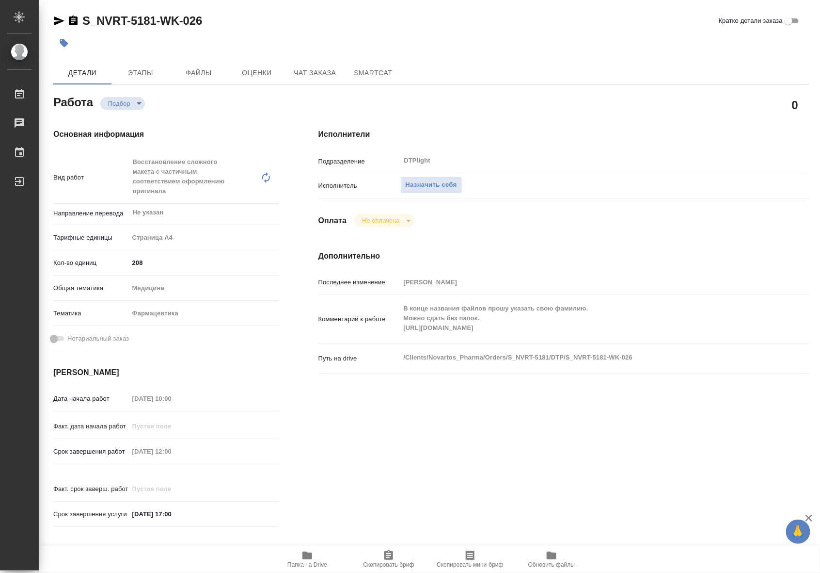
type textarea "x"
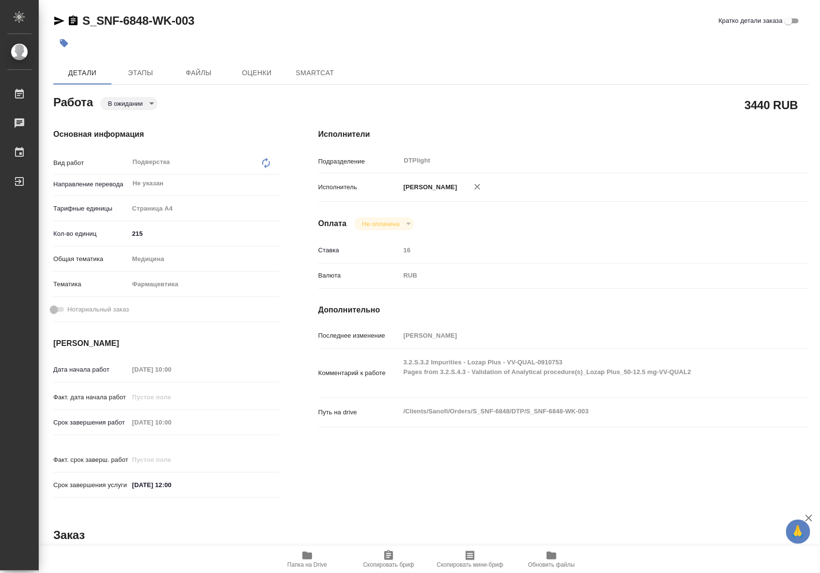
type textarea "x"
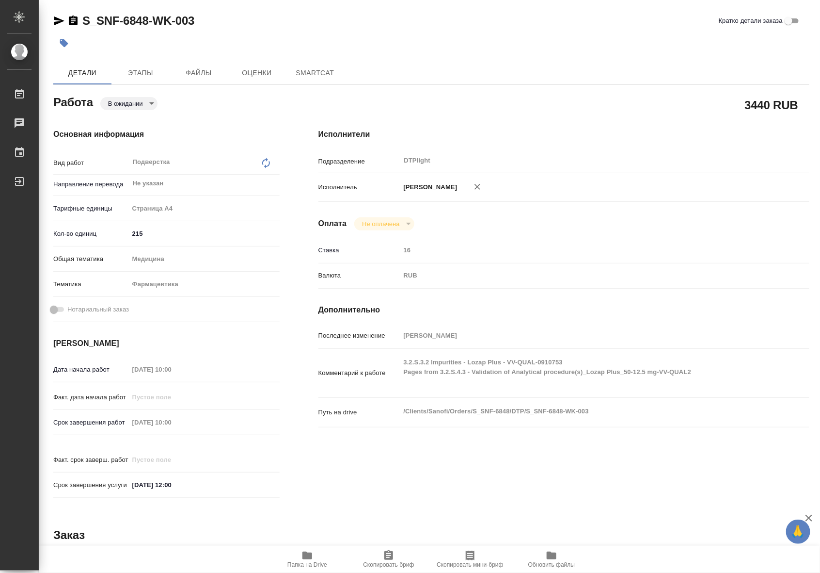
type textarea "x"
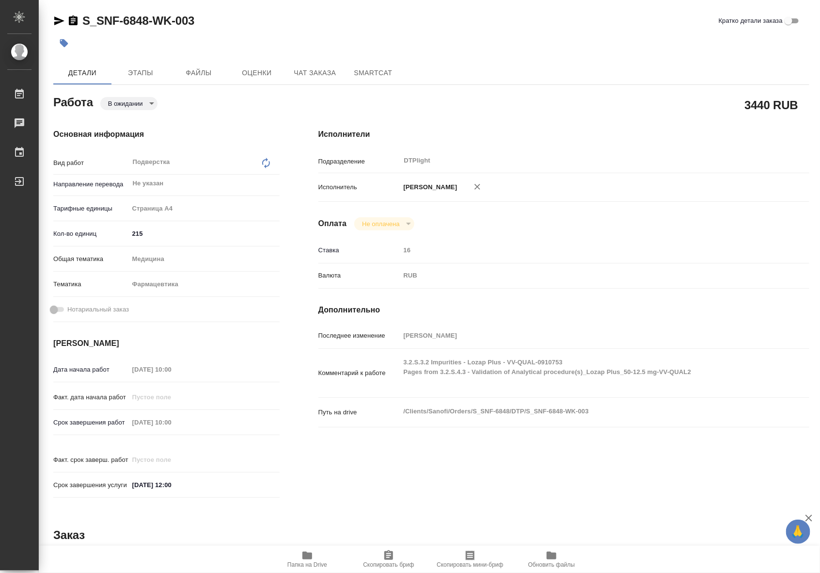
type textarea "x"
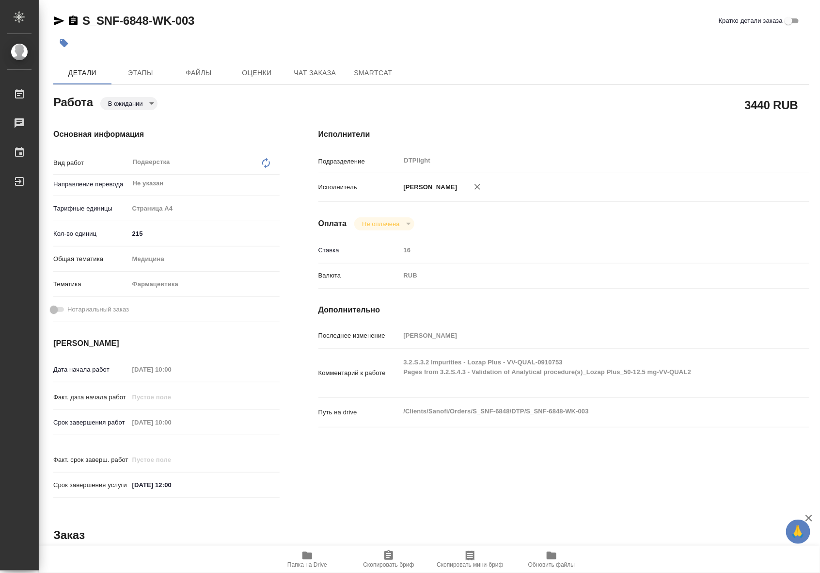
type textarea "x"
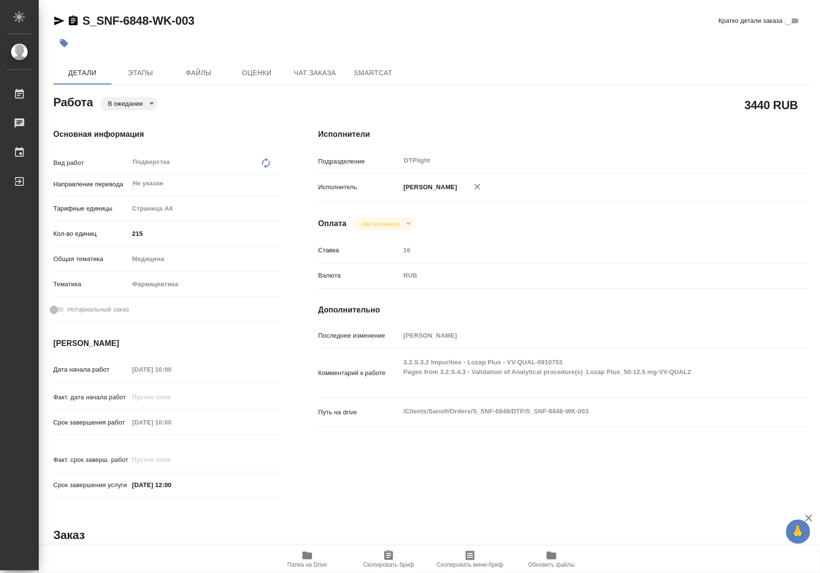
type textarea "x"
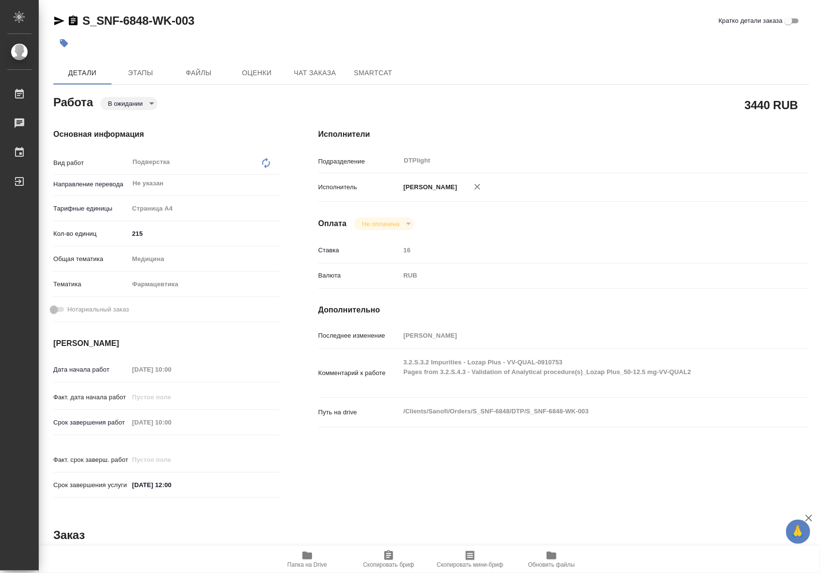
type textarea "x"
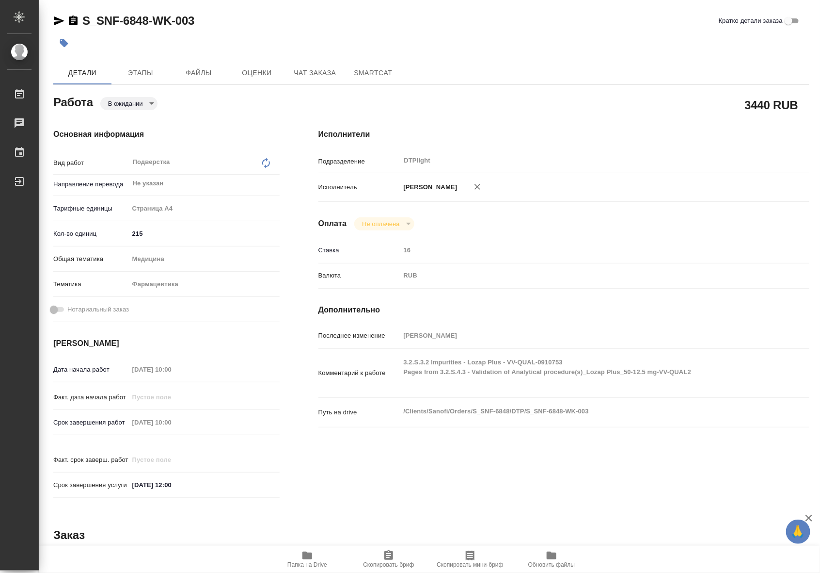
type textarea "x"
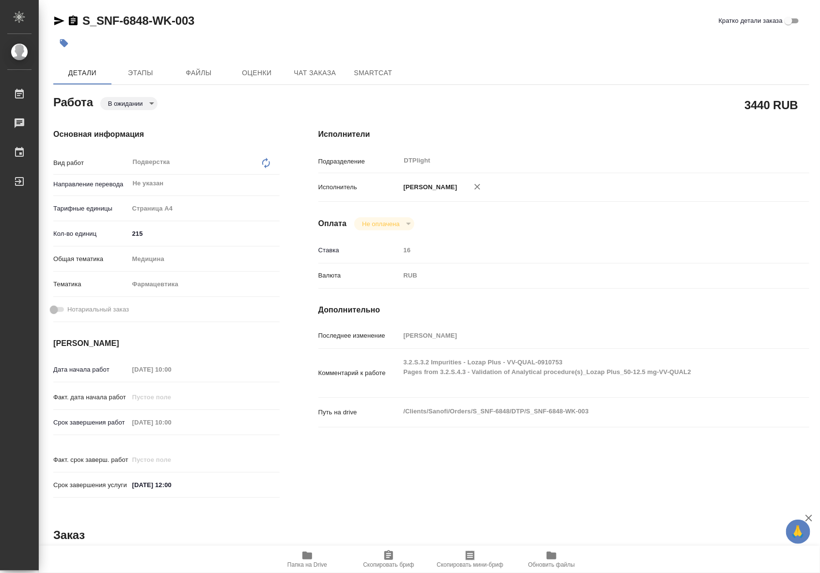
type textarea "x"
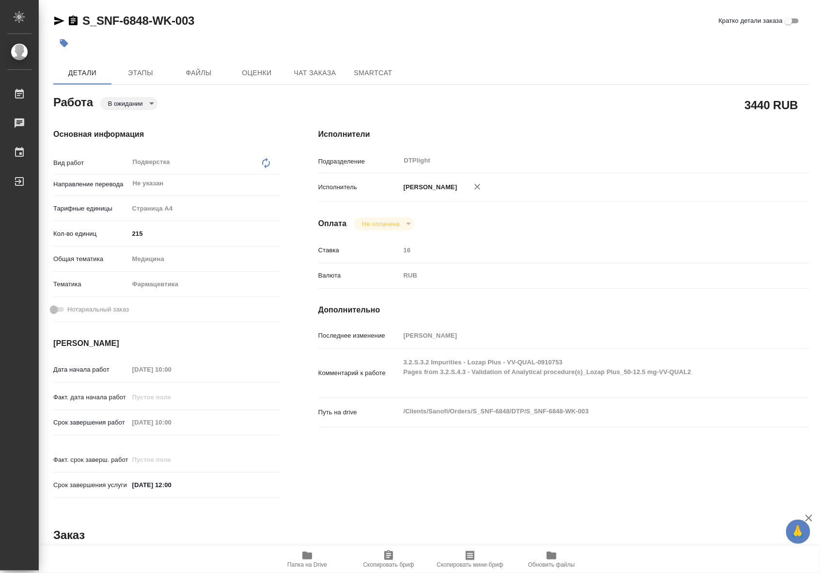
type textarea "x"
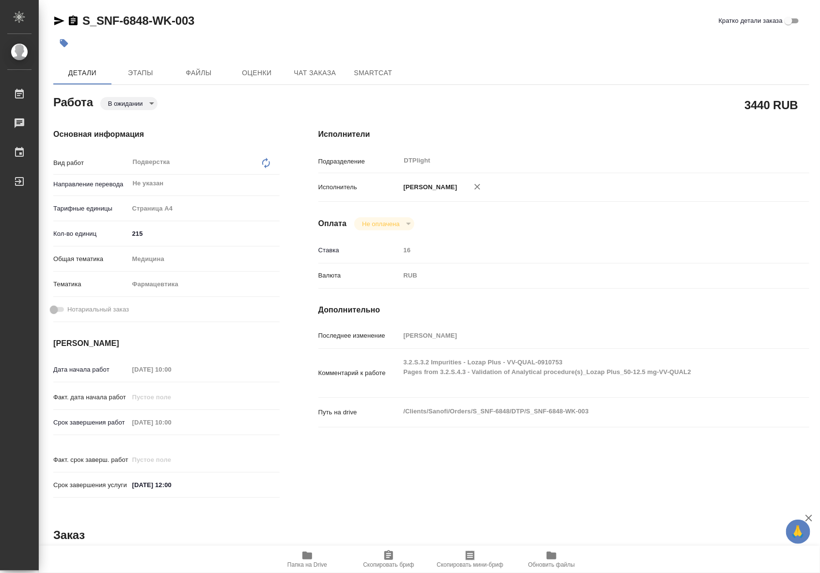
click at [309, 551] on icon "button" at bounding box center [308, 555] width 12 height 12
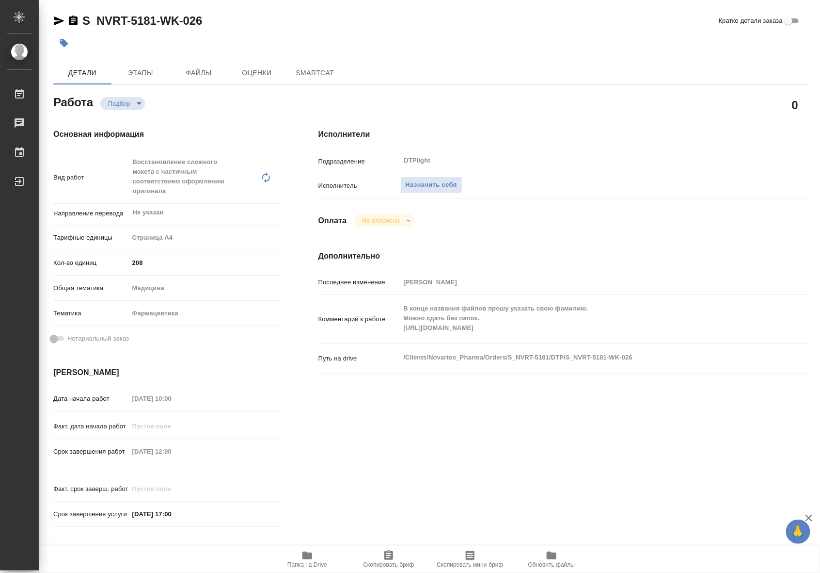
type textarea "x"
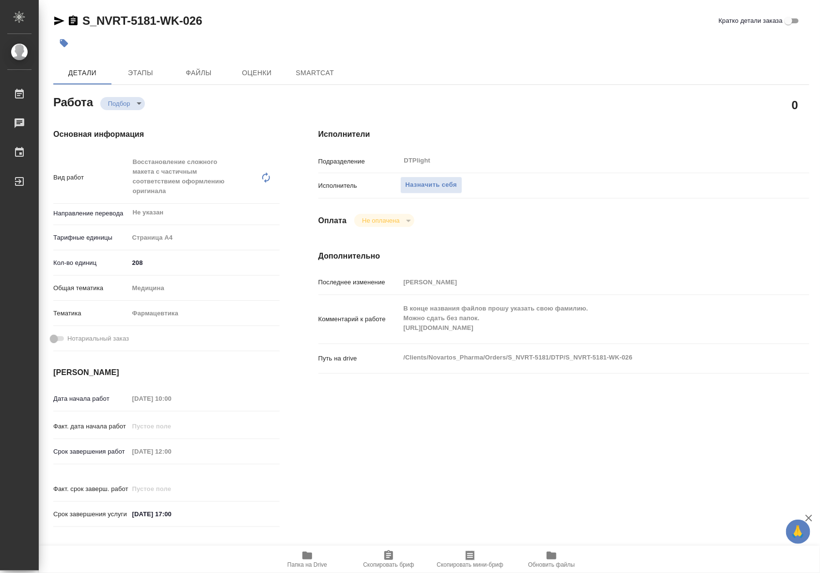
type textarea "x"
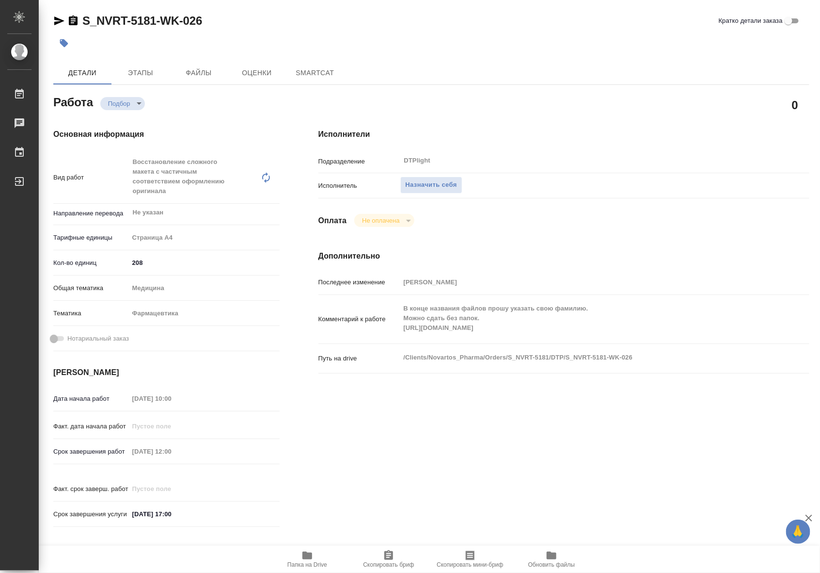
type textarea "x"
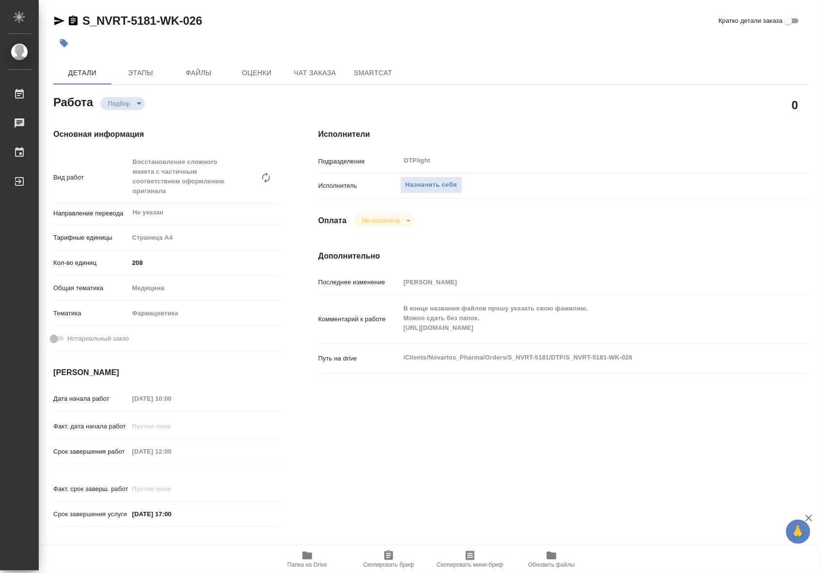
type textarea "x"
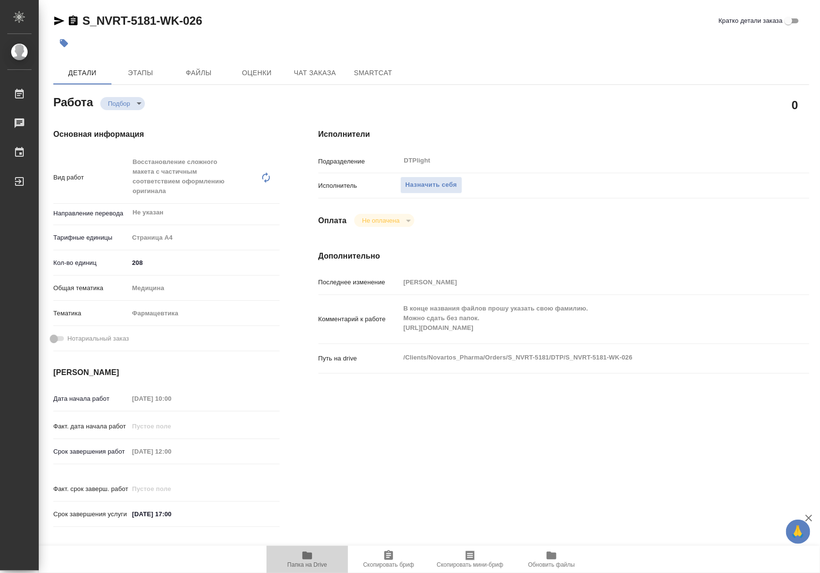
click at [302, 557] on icon "button" at bounding box center [308, 555] width 12 height 12
type textarea "x"
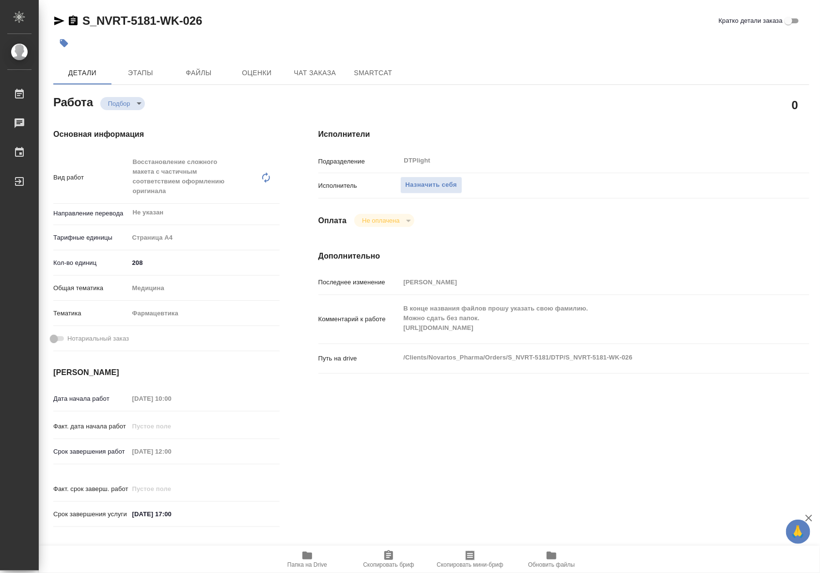
type textarea "x"
click at [430, 188] on span "Назначить себя" at bounding box center [431, 184] width 51 height 11
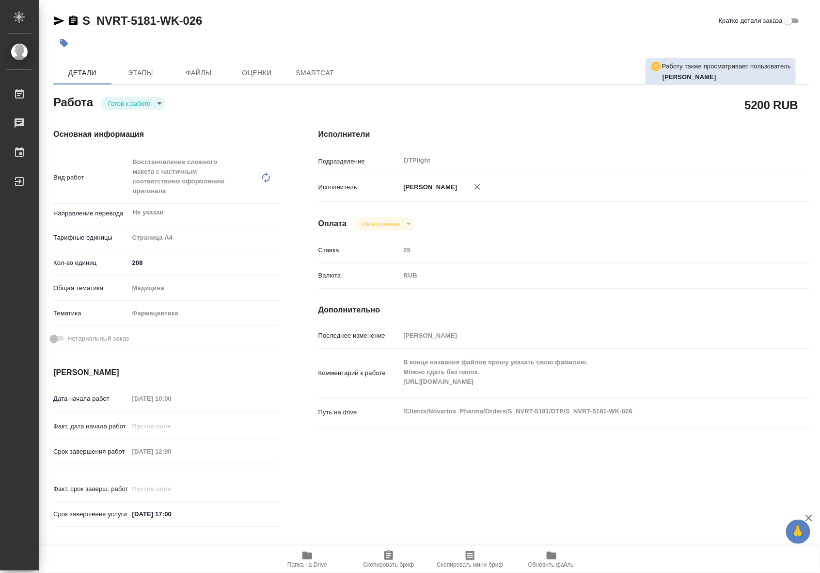
type textarea "x"
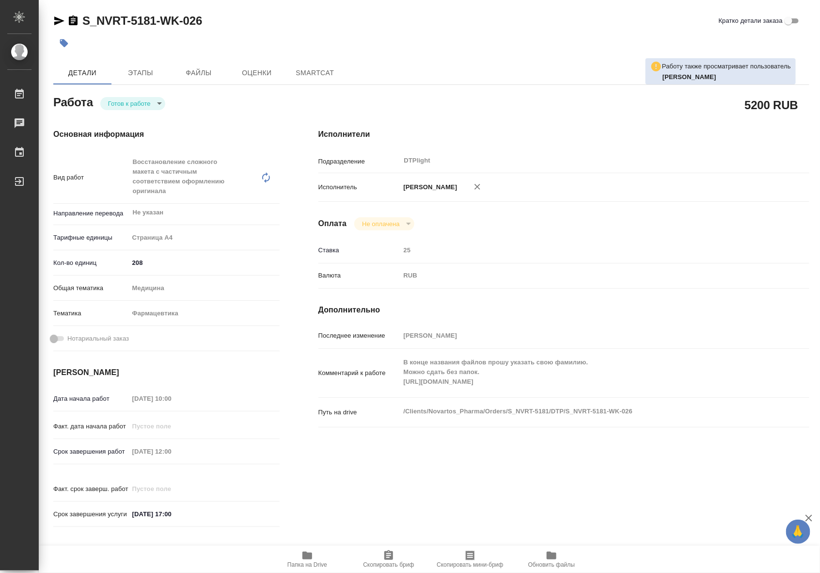
type textarea "x"
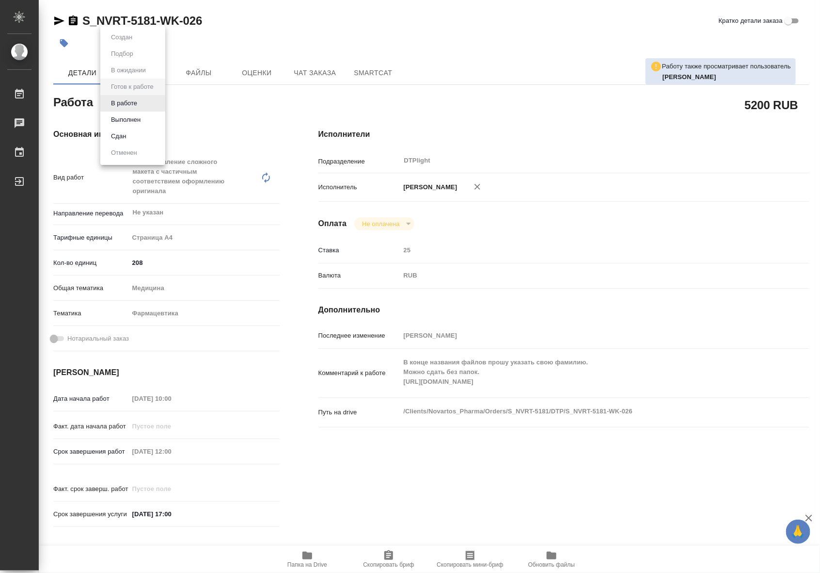
click at [130, 107] on body "🙏 .cls-1 fill:#fff; AWATERA Riianova [PERSON_NAME] Работы Чаты График Выйти S_N…" at bounding box center [410, 286] width 820 height 573
type textarea "x"
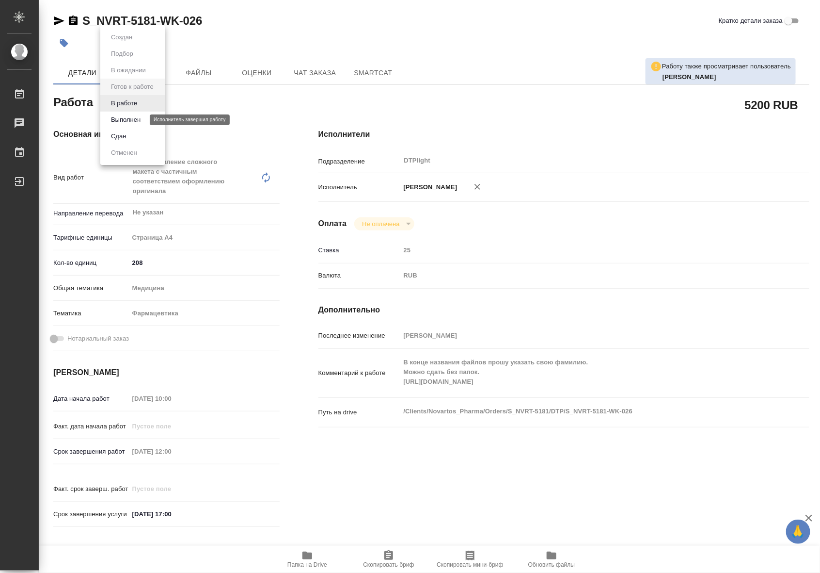
type textarea "x"
click at [126, 103] on button "В работе" at bounding box center [124, 103] width 32 height 11
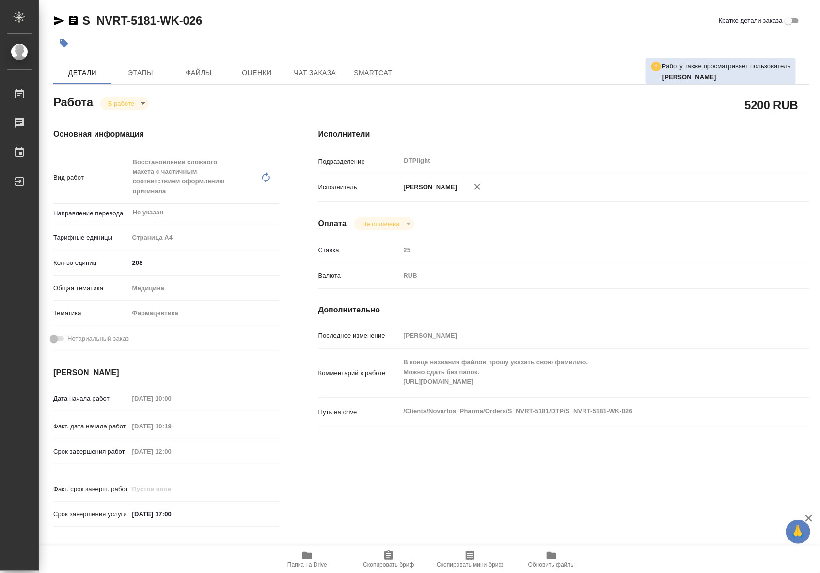
type textarea "x"
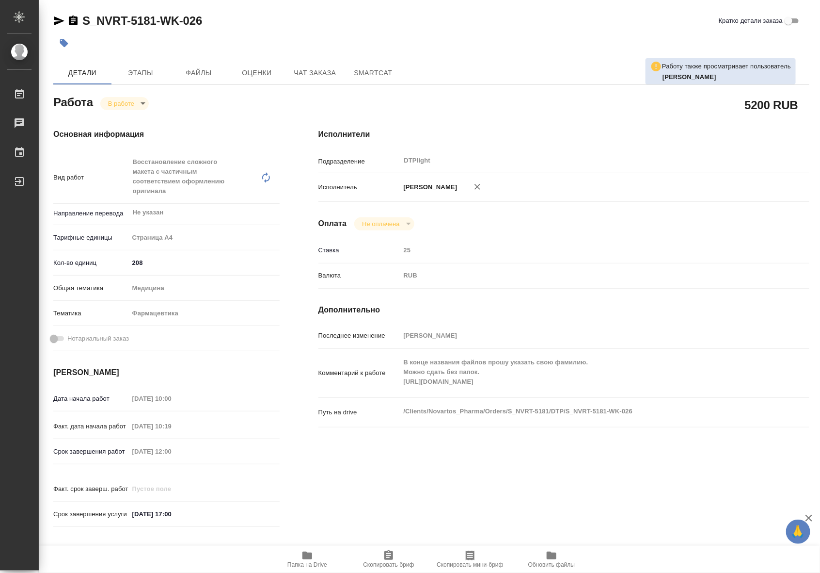
type textarea "x"
